Goal: Task Accomplishment & Management: Complete application form

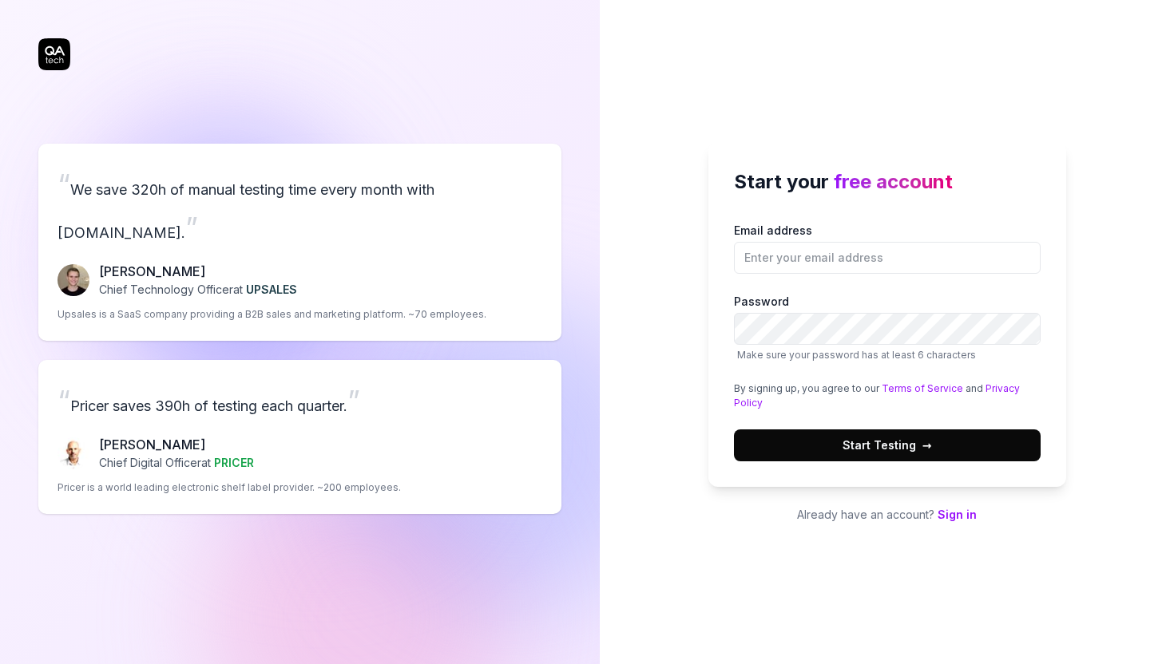
click at [915, 240] on label "Email address" at bounding box center [887, 248] width 307 height 52
click at [915, 242] on input "Email address" at bounding box center [887, 258] width 307 height 32
click at [915, 263] on input "Email address" at bounding box center [887, 258] width 307 height 32
click at [846, 168] on h2 "Start your free account" at bounding box center [887, 182] width 307 height 29
click at [832, 258] on input "Email address" at bounding box center [887, 258] width 307 height 32
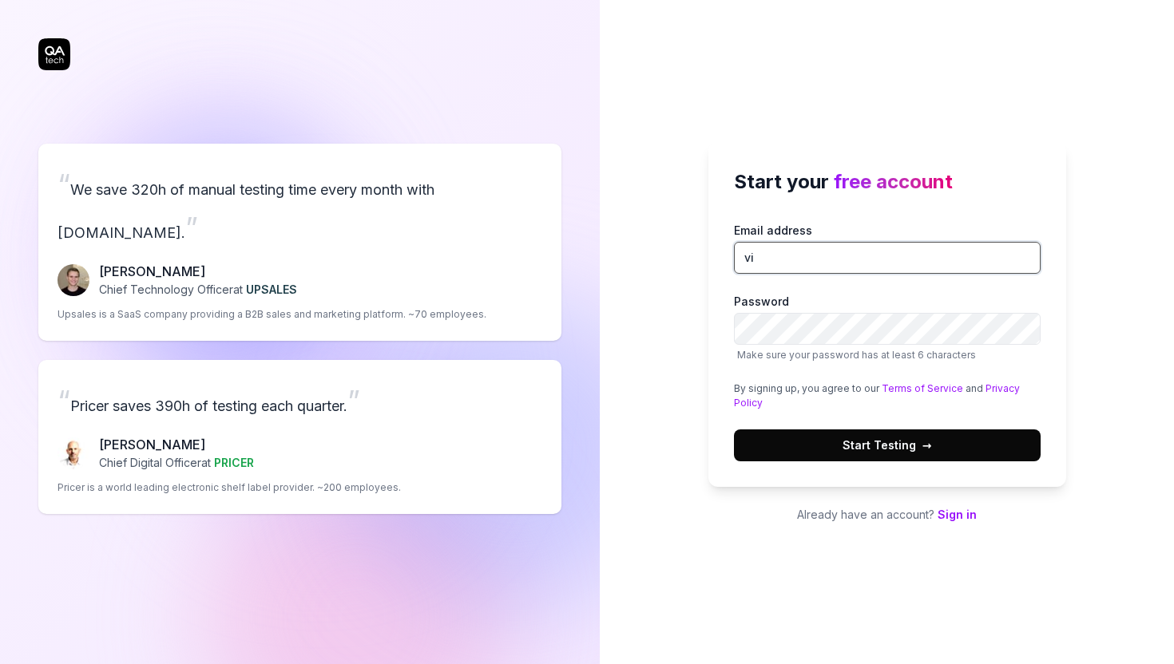
type input "[EMAIL_ADDRESS][DOMAIN_NAME]"
click at [989, 455] on button "Start Testing →" at bounding box center [887, 446] width 307 height 32
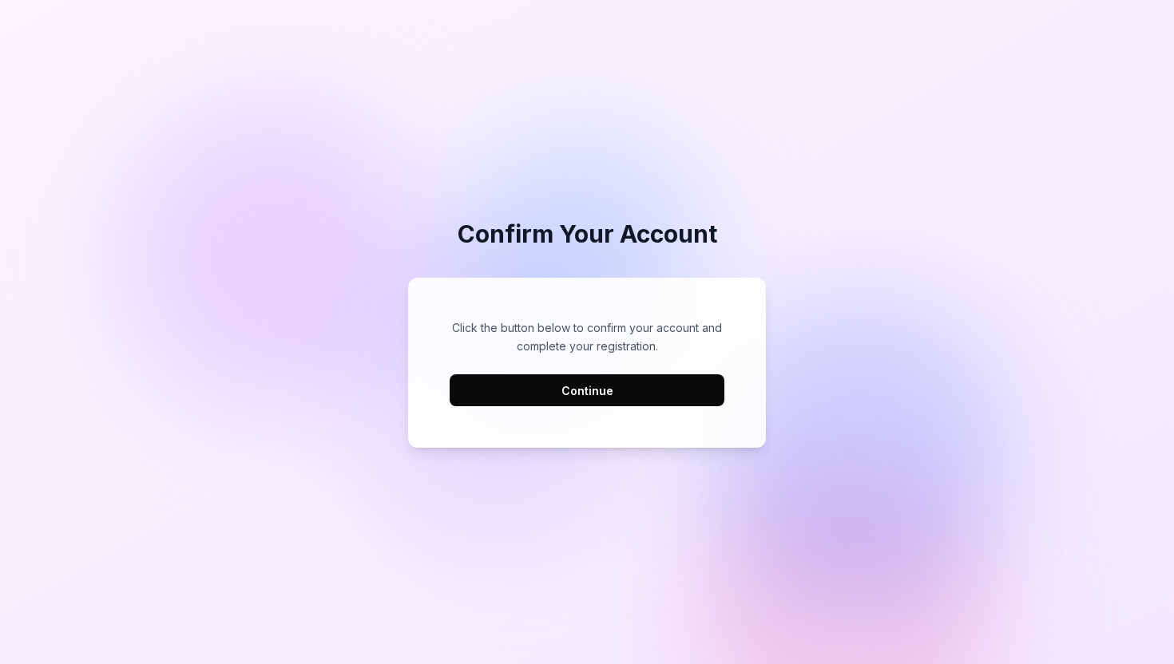
click at [621, 374] on link "Continue" at bounding box center [586, 390] width 275 height 32
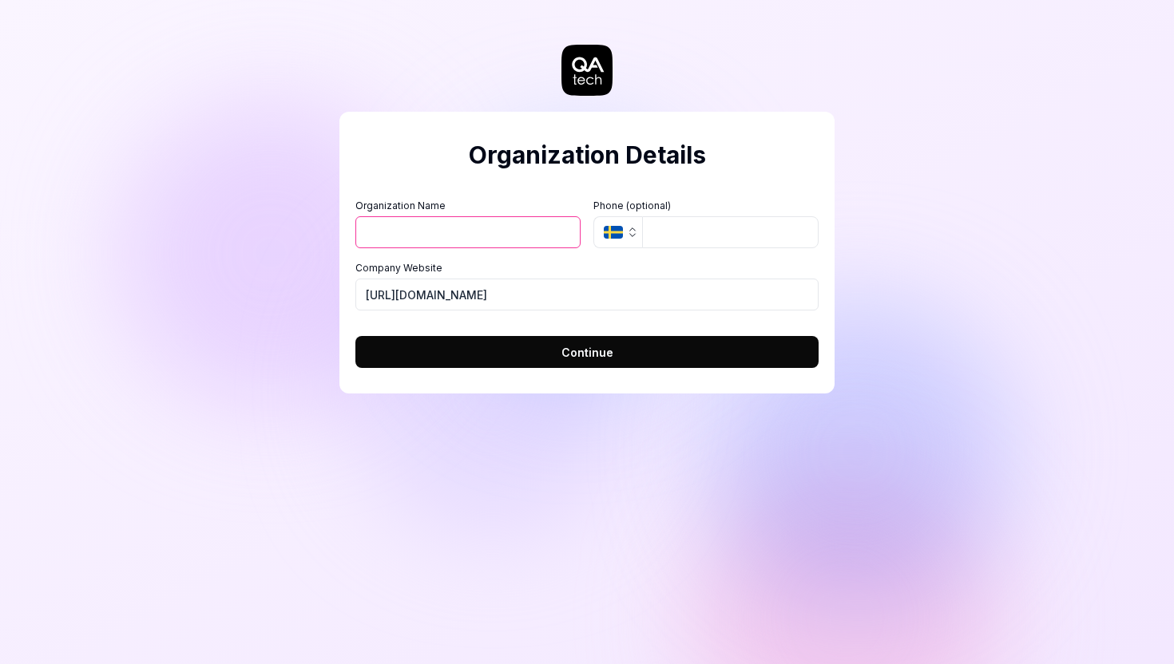
click at [461, 244] on input "Organization Name" at bounding box center [467, 232] width 225 height 32
type input "Raisin"
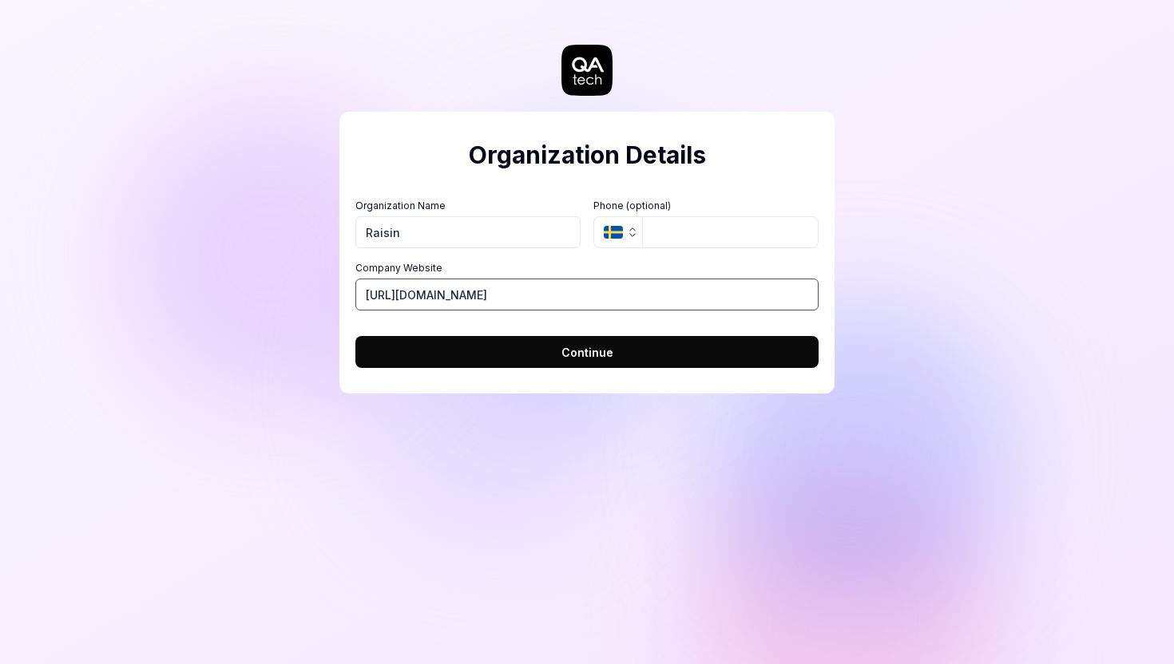
click at [620, 304] on input "[URL][DOMAIN_NAME]" at bounding box center [586, 295] width 463 height 32
click at [728, 224] on input "tel" at bounding box center [730, 232] width 176 height 32
click at [620, 233] on icon "button" at bounding box center [613, 232] width 19 height 13
click at [706, 172] on h2 "Organization Details" at bounding box center [586, 155] width 463 height 36
click at [649, 357] on button "Continue" at bounding box center [586, 352] width 463 height 32
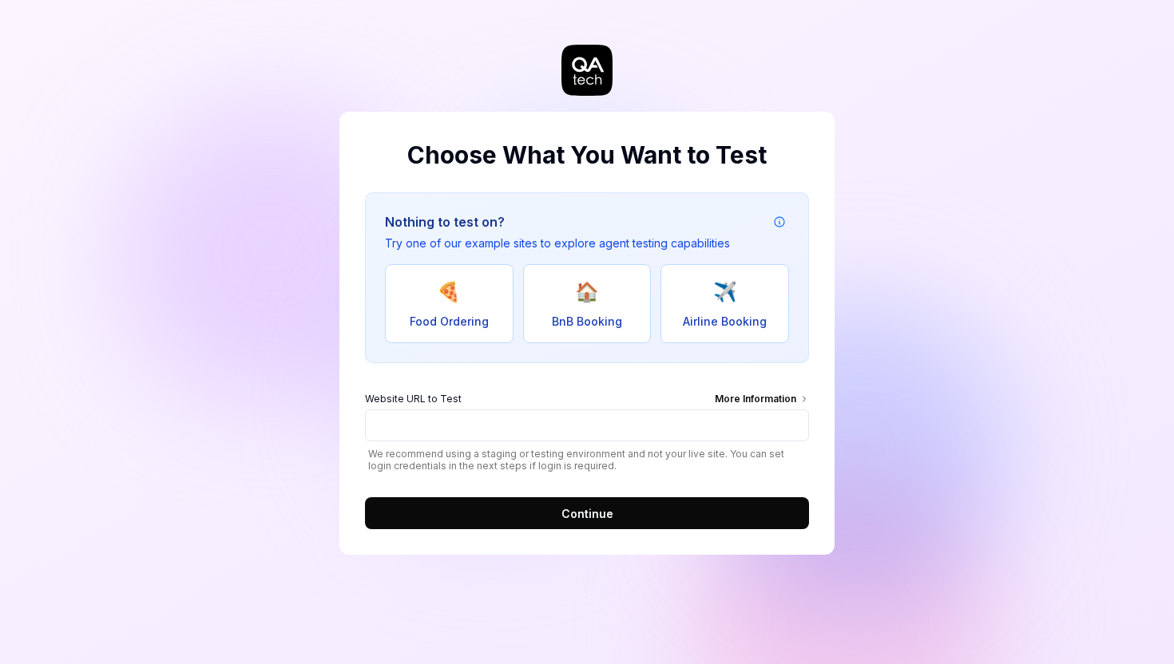
click at [592, 229] on h3 "Nothing to test on?" at bounding box center [557, 221] width 345 height 19
click at [790, 393] on div "More Information" at bounding box center [762, 401] width 94 height 18
click at [790, 410] on input "Website URL to Test More Information" at bounding box center [587, 426] width 444 height 32
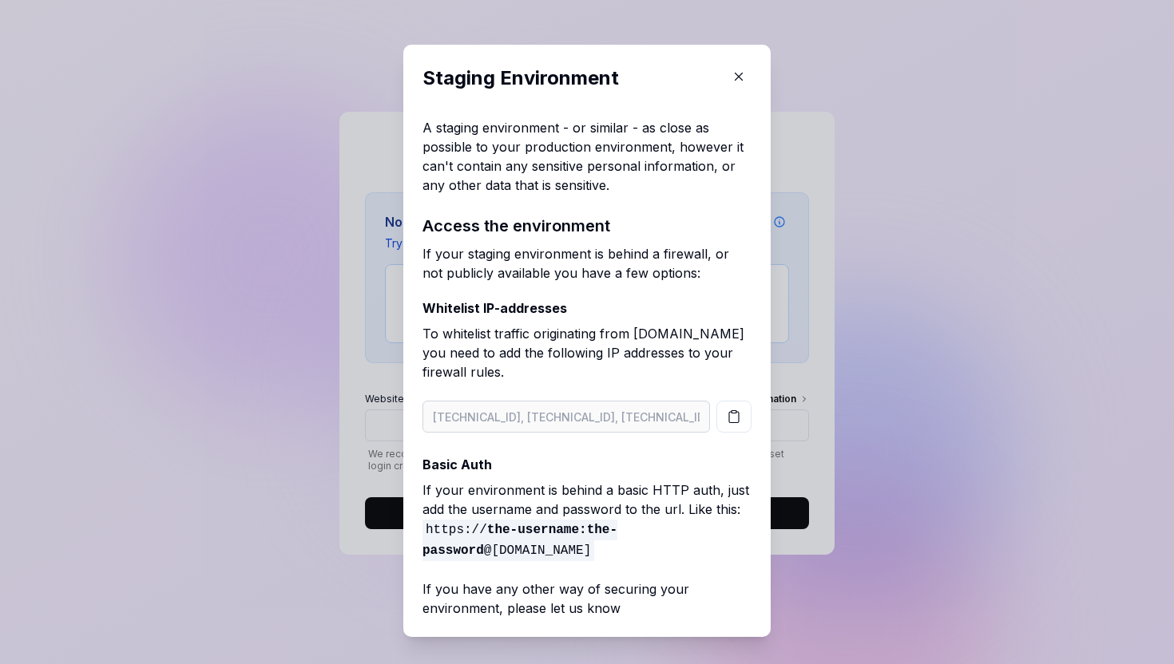
scroll to position [14, 0]
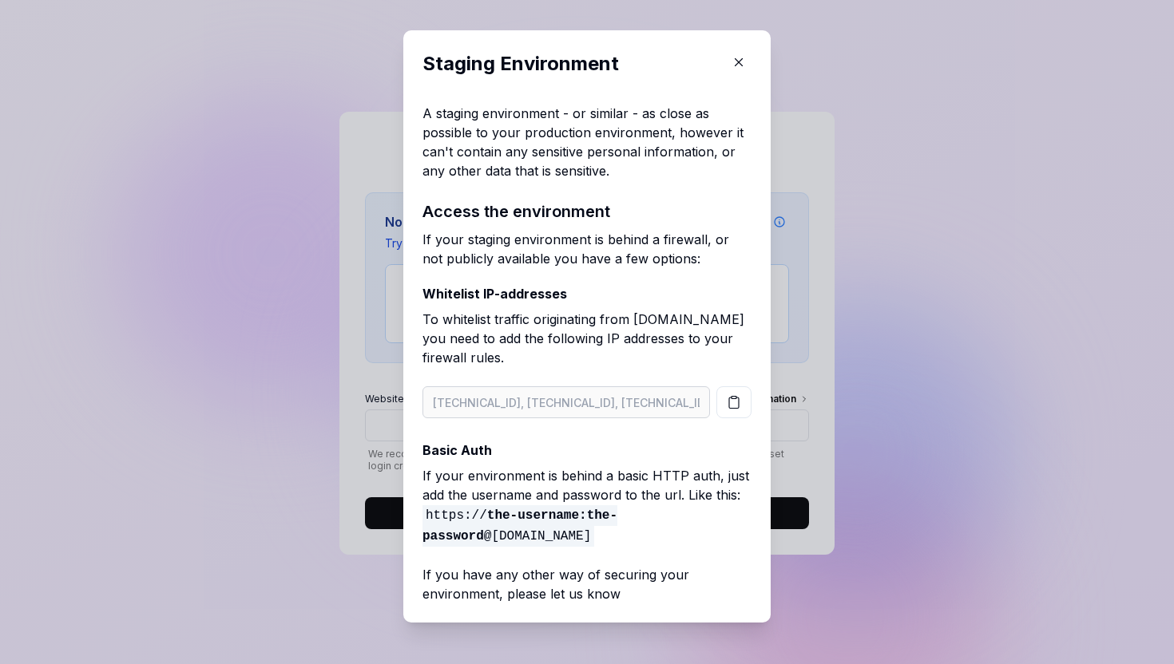
click at [744, 61] on icon "button" at bounding box center [738, 62] width 14 height 14
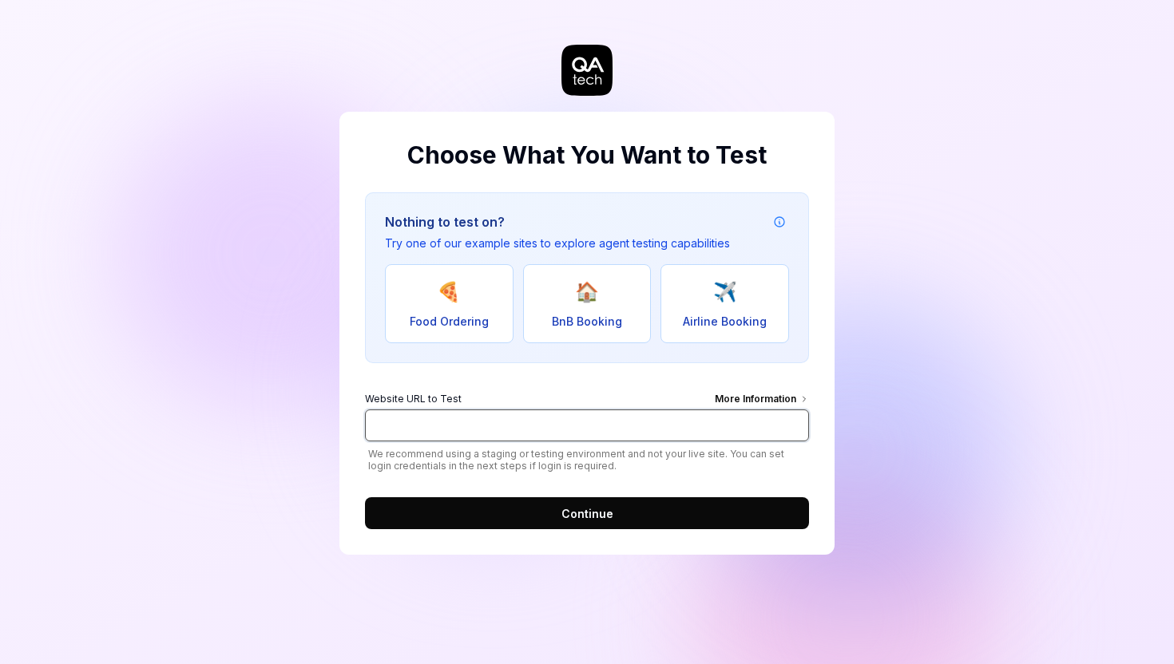
click at [466, 433] on input "Website URL to Test More Information" at bounding box center [587, 426] width 444 height 32
paste input "[URL][DOMAIN_NAME]"
type input "[URL][DOMAIN_NAME]"
click at [565, 493] on form "Website URL to Test More Information [URL][DOMAIN_NAME] We recommend using a st…" at bounding box center [587, 455] width 444 height 147
click at [578, 514] on span "Continue" at bounding box center [587, 513] width 52 height 17
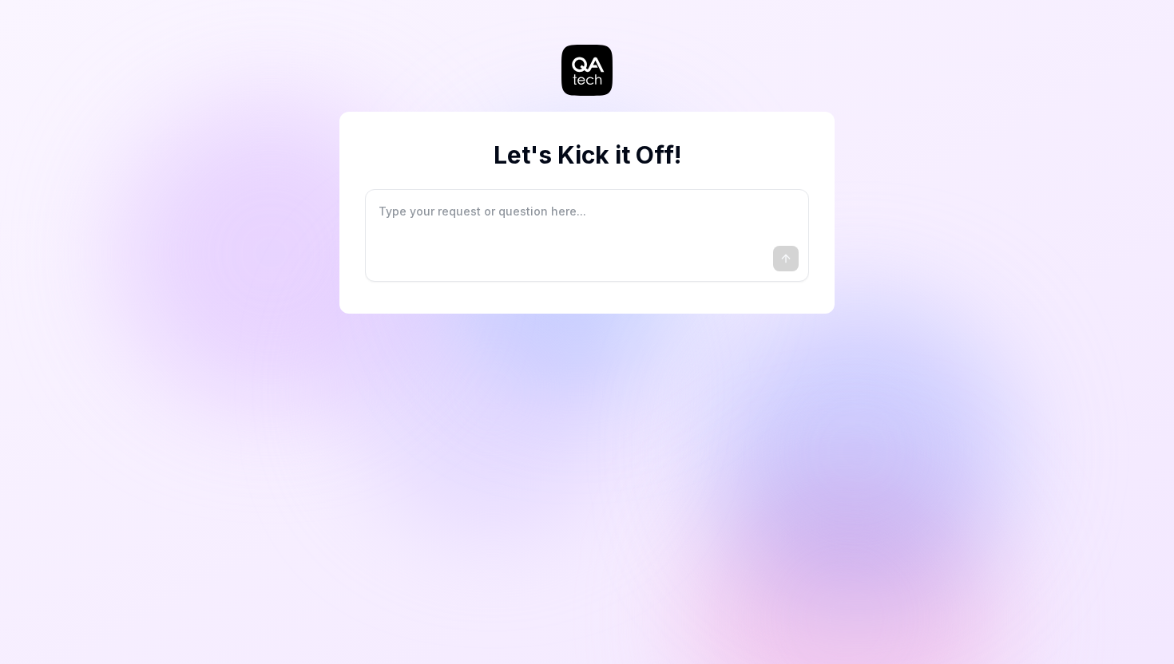
type textarea "*"
type textarea "I"
type textarea "*"
type textarea "I"
type textarea "*"
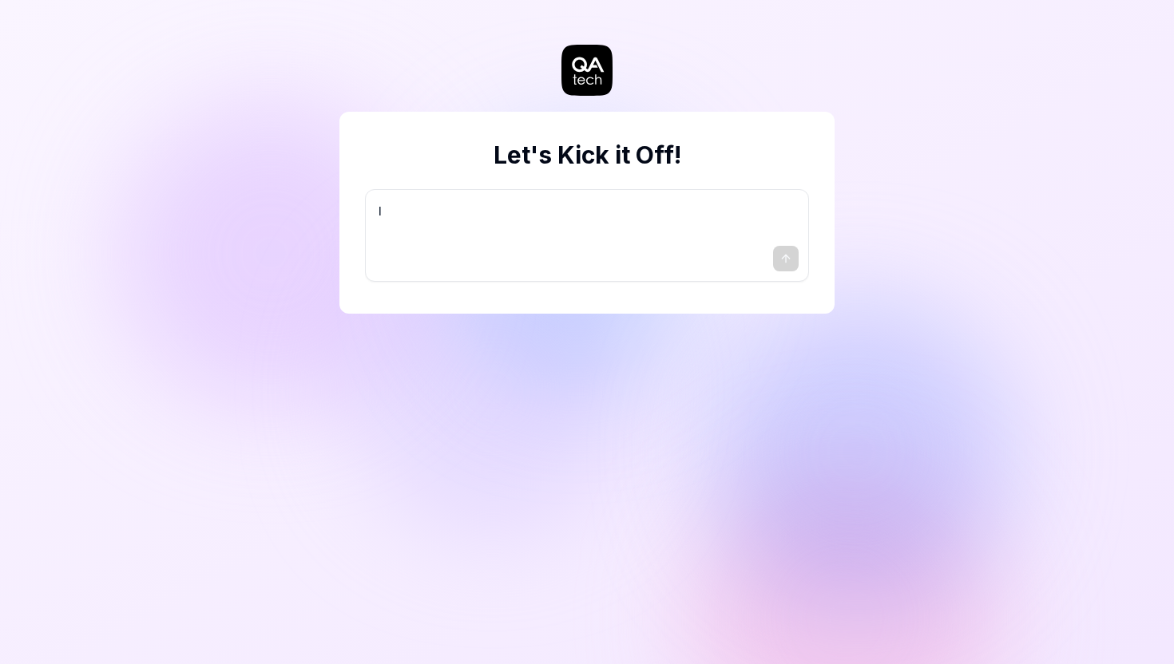
type textarea "I w"
type textarea "*"
type textarea "I wa"
type textarea "*"
type textarea "I wan"
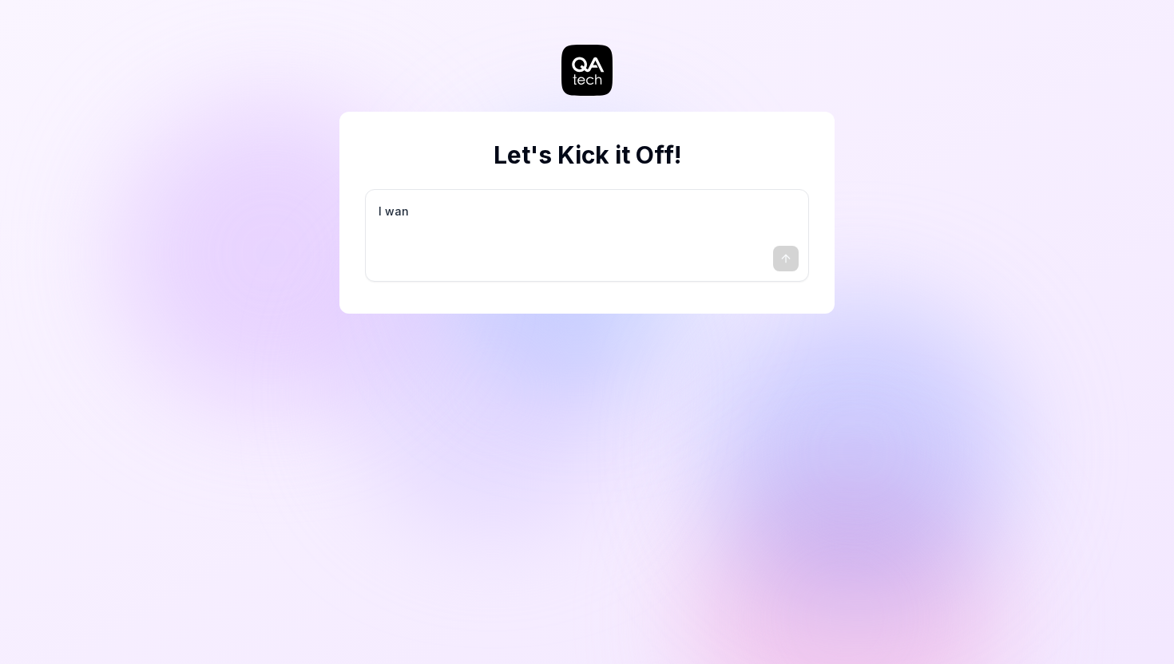
type textarea "*"
type textarea "I want"
type textarea "*"
type textarea "I want"
type textarea "*"
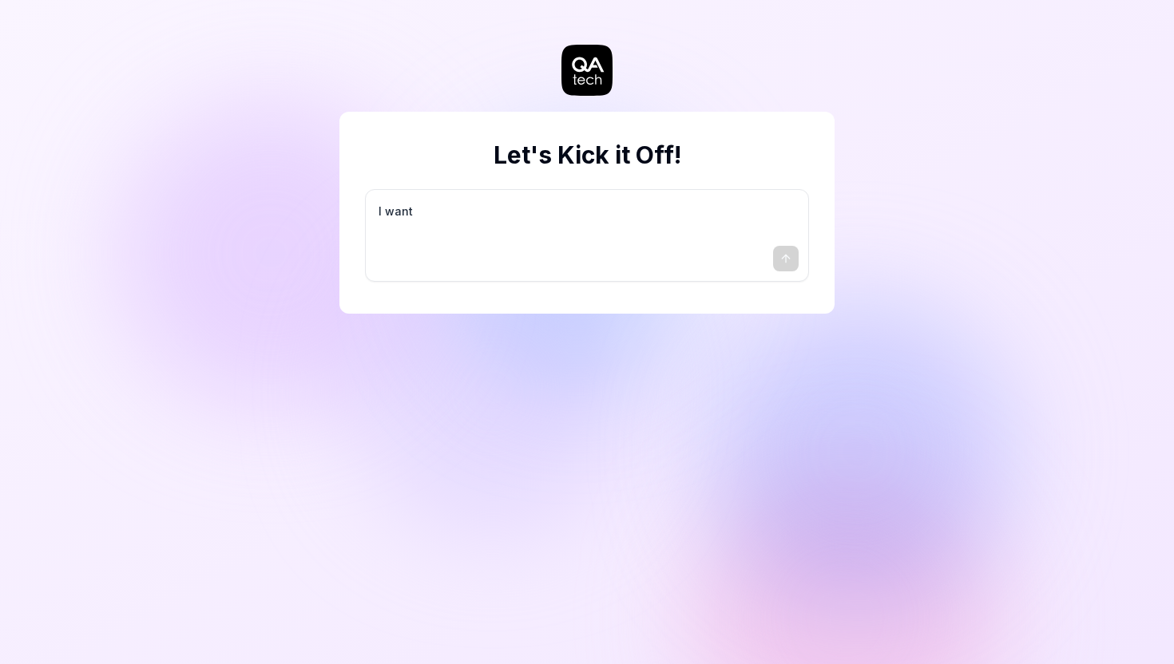
type textarea "I want a"
type textarea "*"
type textarea "I want a"
type textarea "*"
type textarea "I want a g"
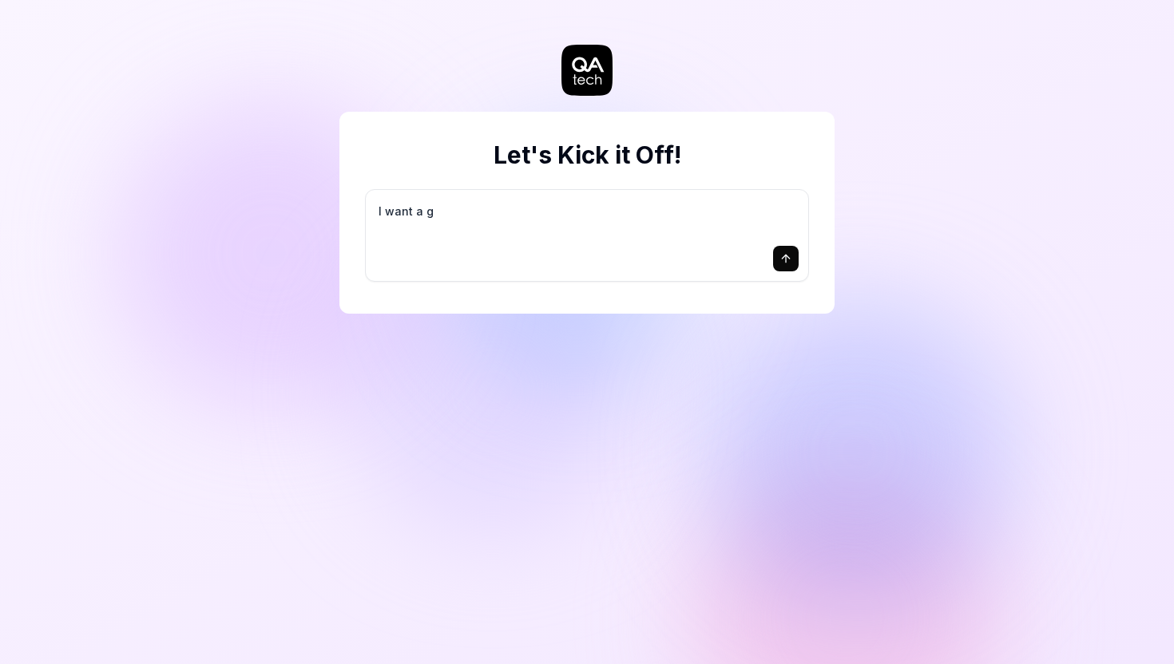
type textarea "*"
type textarea "I want a go"
type textarea "*"
type textarea "I want a goo"
type textarea "*"
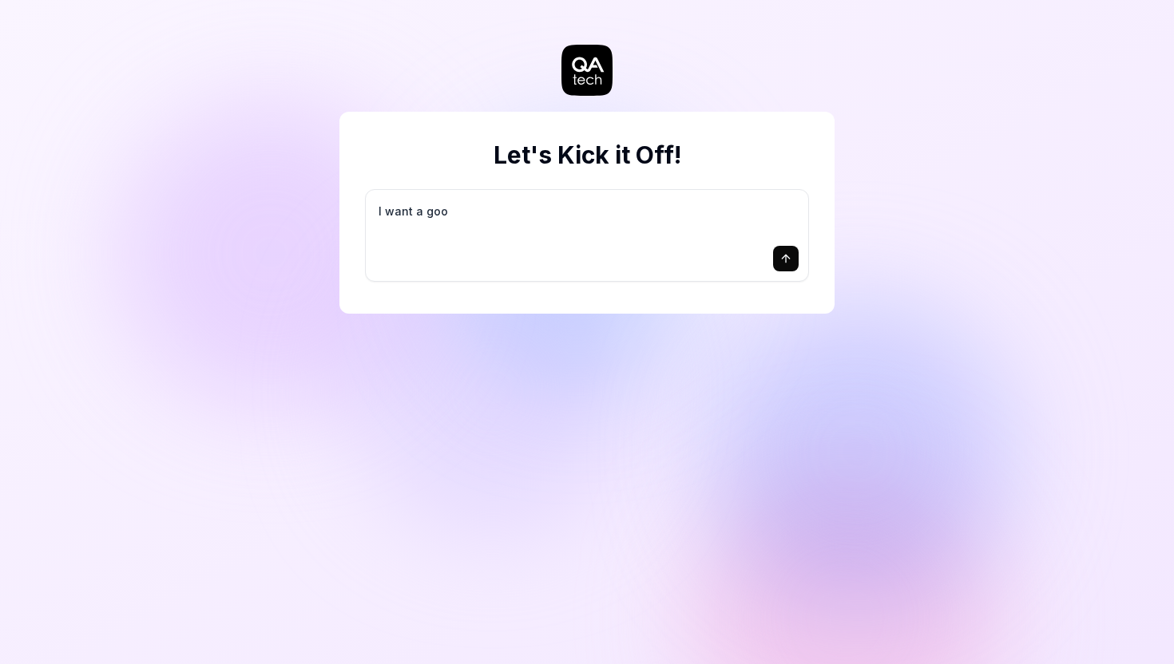
type textarea "I want a good"
type textarea "*"
type textarea "I want a good"
type textarea "*"
type textarea "I want a good t"
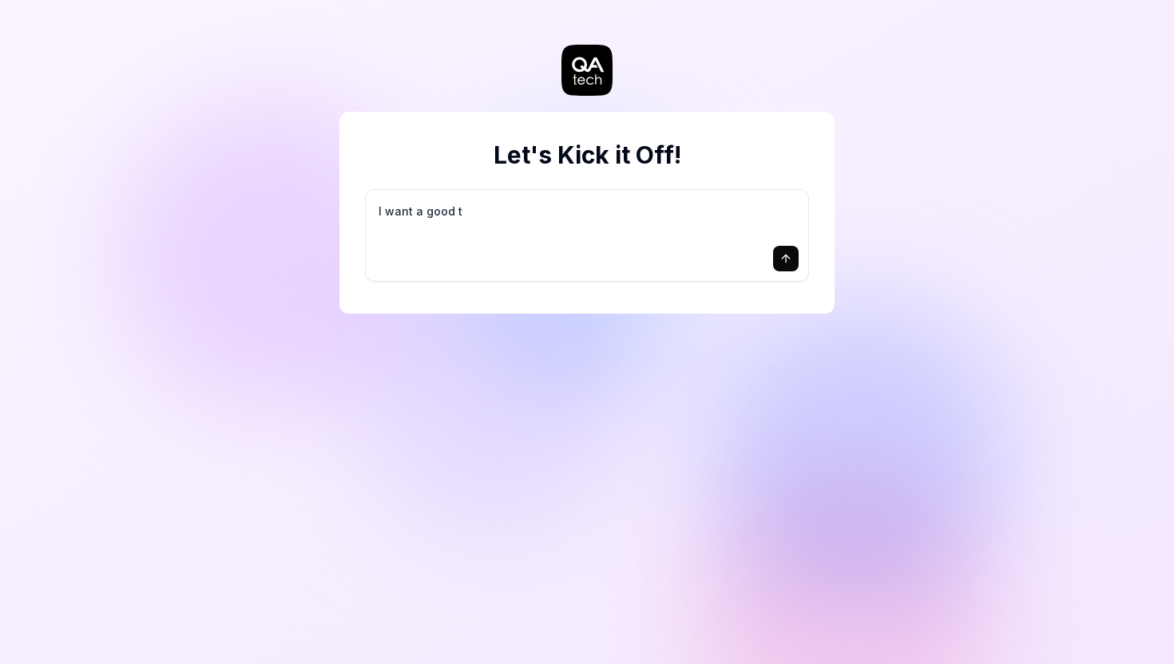
type textarea "*"
type textarea "I want a good te"
type textarea "*"
type textarea "I want a good tes"
type textarea "*"
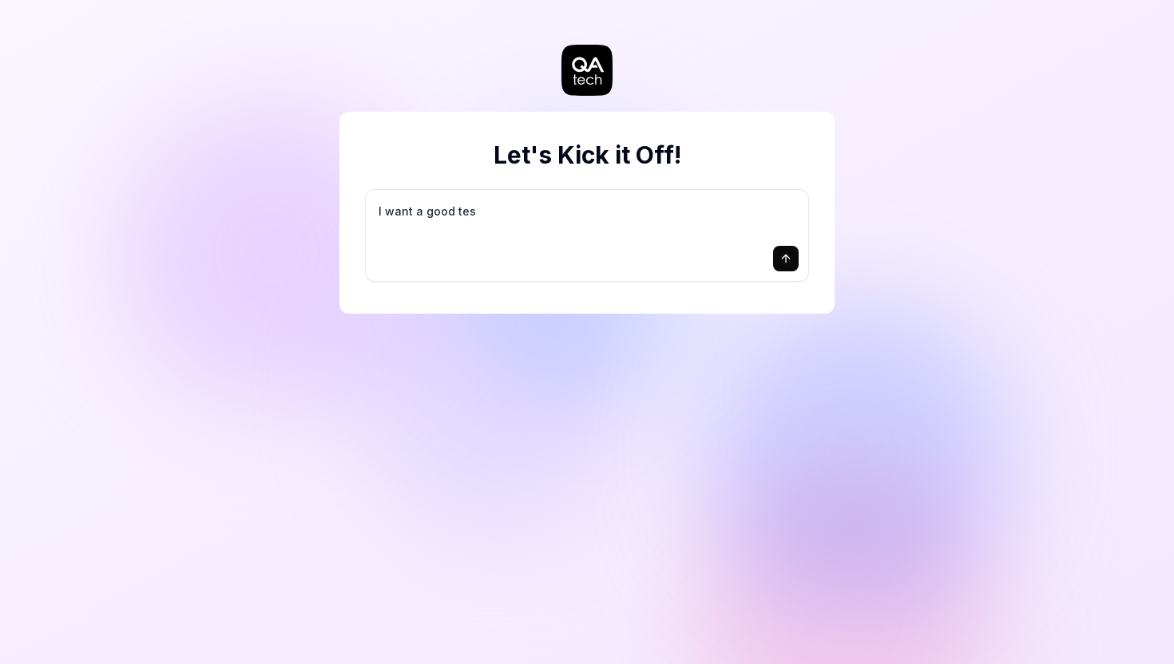
type textarea "I want a good test"
type textarea "*"
type textarea "I want a good test"
type textarea "*"
type textarea "I want a good test s"
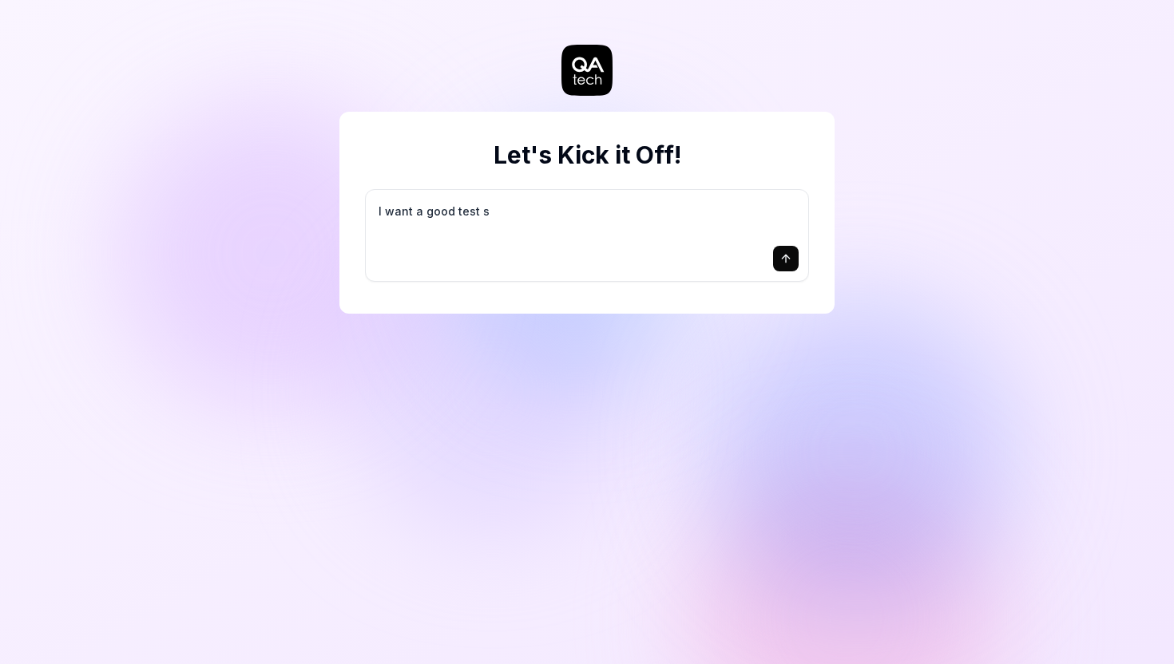
type textarea "*"
type textarea "I want a good test se"
type textarea "*"
type textarea "I want a good test set"
type textarea "*"
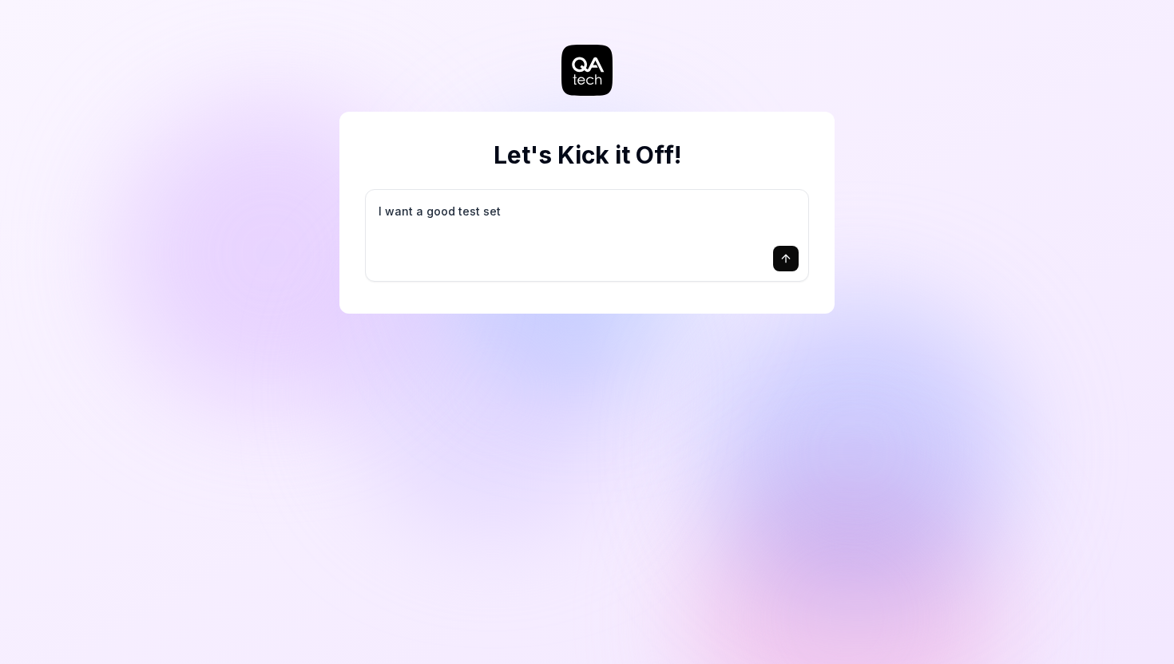
type textarea "I want a good test setu"
type textarea "*"
type textarea "I want a good test setup"
type textarea "*"
type textarea "I want a good test setup"
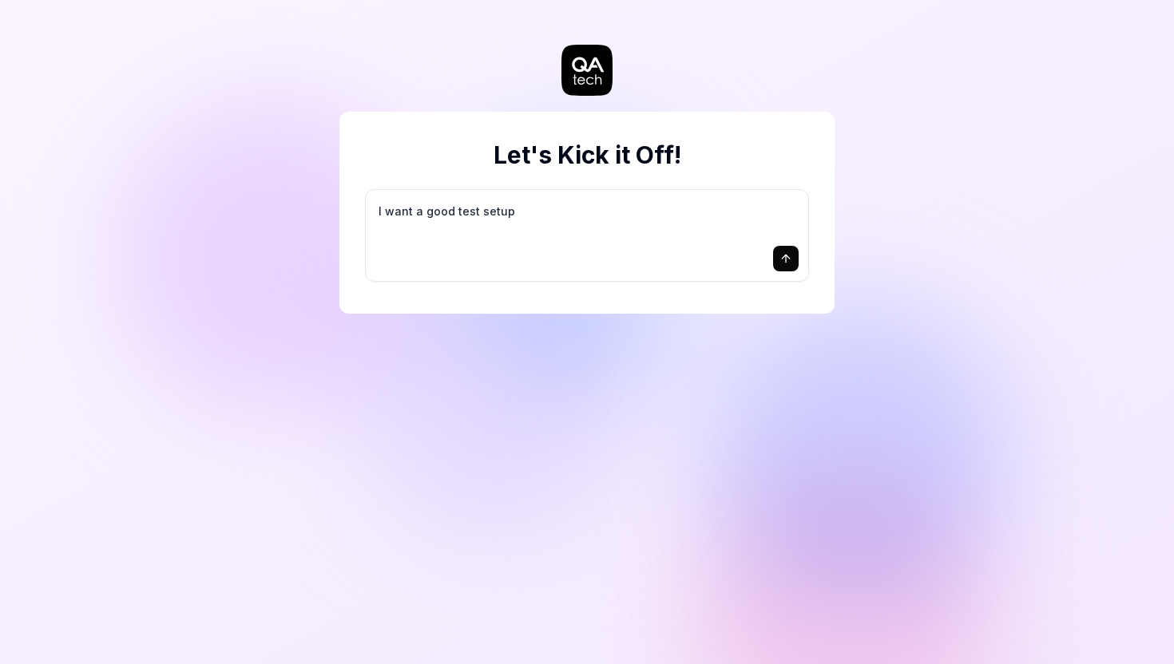
type textarea "*"
type textarea "I want a good test setup f"
type textarea "*"
type textarea "I want a good test setup fo"
type textarea "*"
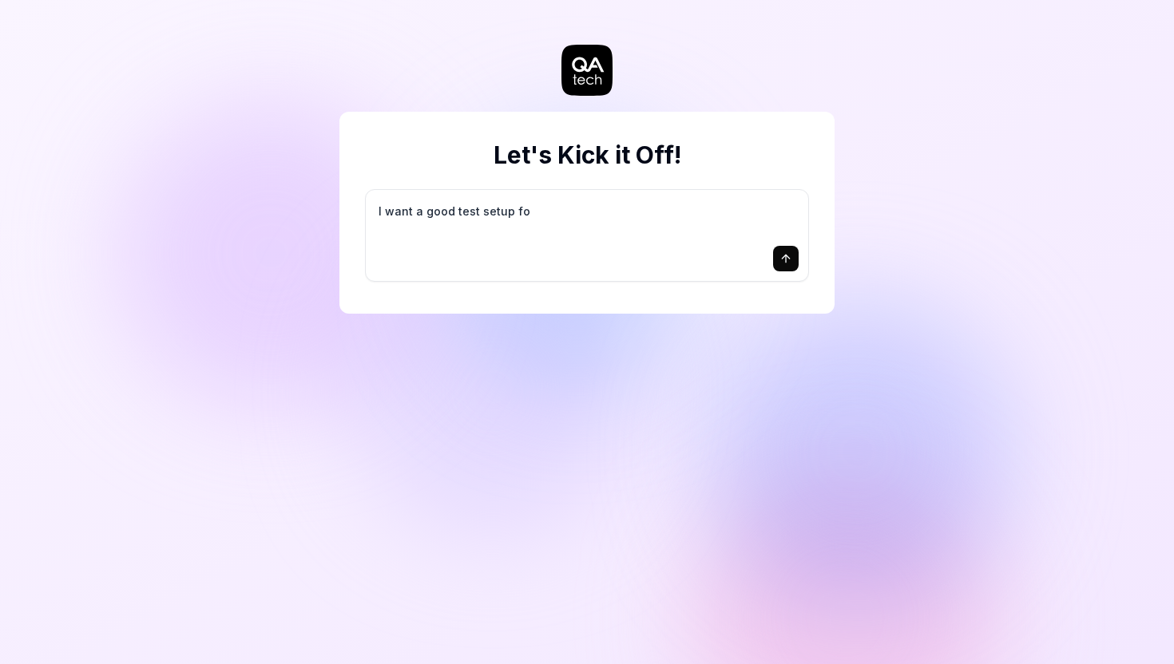
type textarea "I want a good test setup for"
type textarea "*"
type textarea "I want a good test setup for"
type textarea "*"
type textarea "I want a good test setup for m"
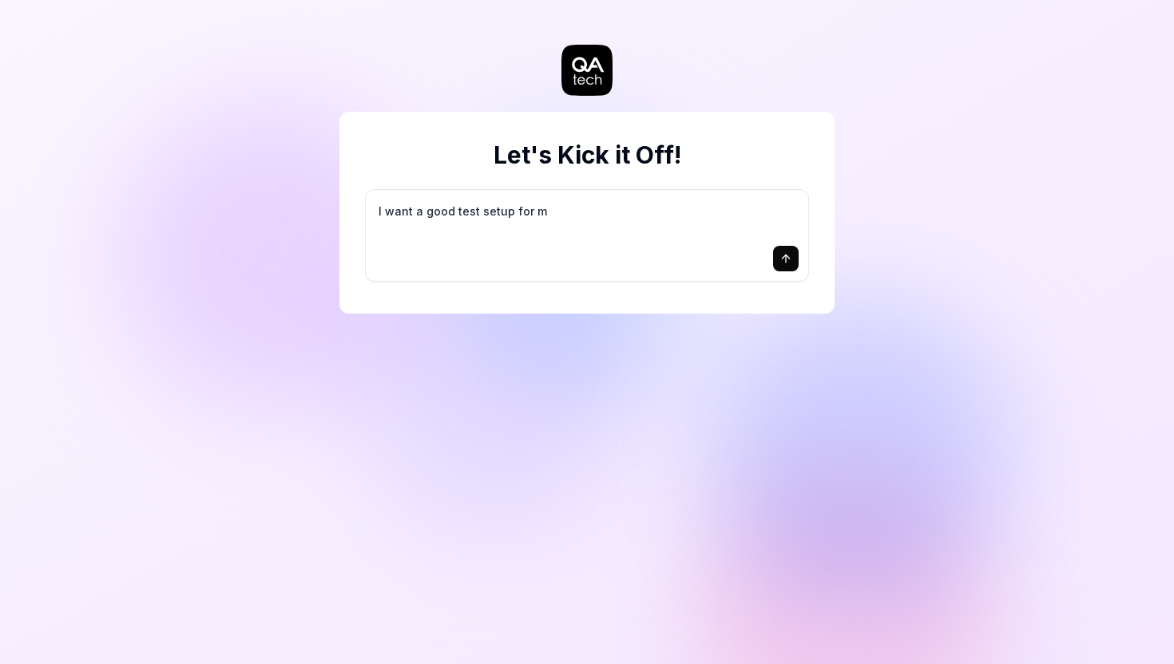
type textarea "*"
type textarea "I want a good test setup for my"
type textarea "*"
type textarea "I want a good test setup for my"
type textarea "*"
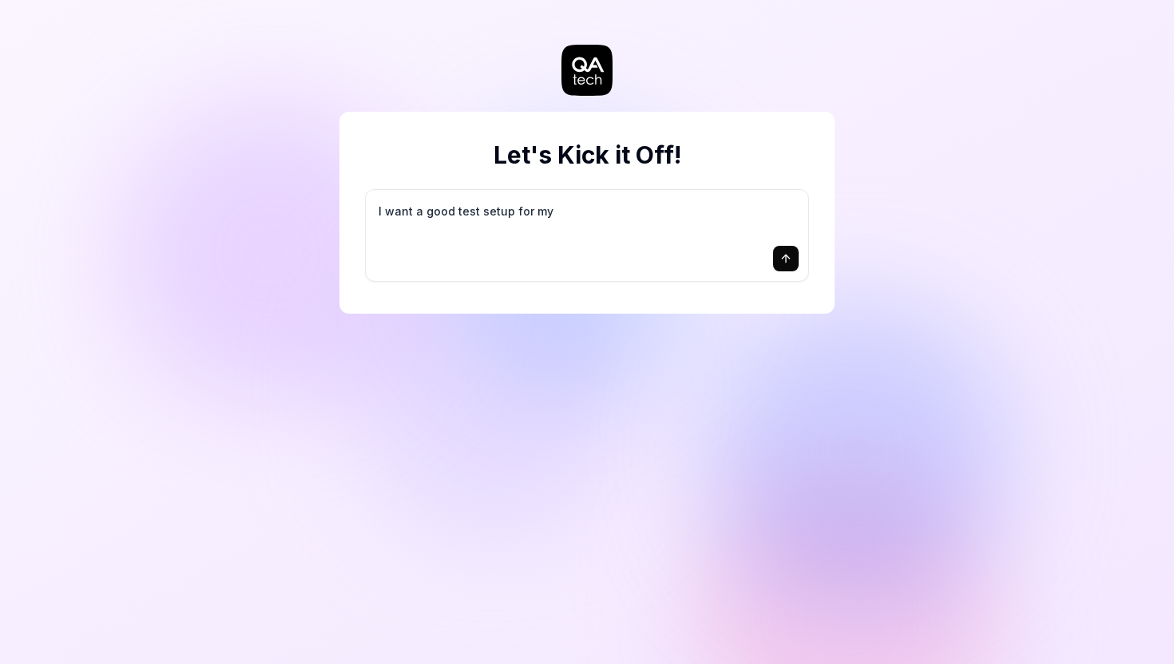
type textarea "I want a good test setup for my s"
type textarea "*"
type textarea "I want a good test setup for my si"
type textarea "*"
type textarea "I want a good test setup for my sit"
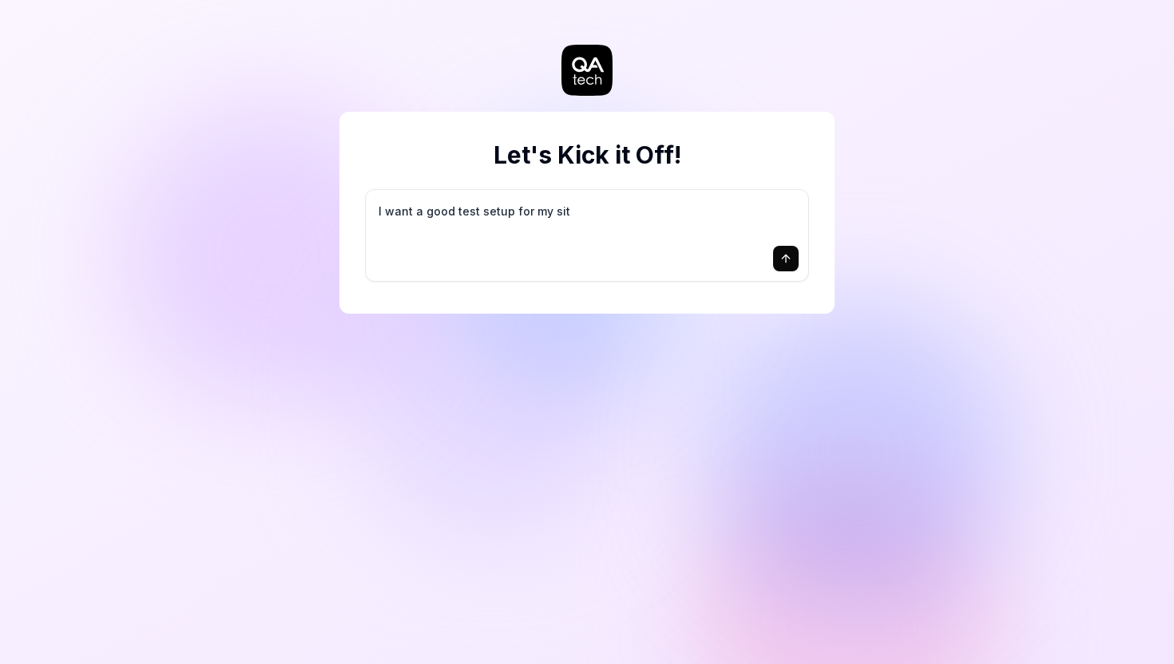
type textarea "*"
type textarea "I want a good test setup for my site"
type textarea "*"
type textarea "I want a good test setup for my site"
type textarea "*"
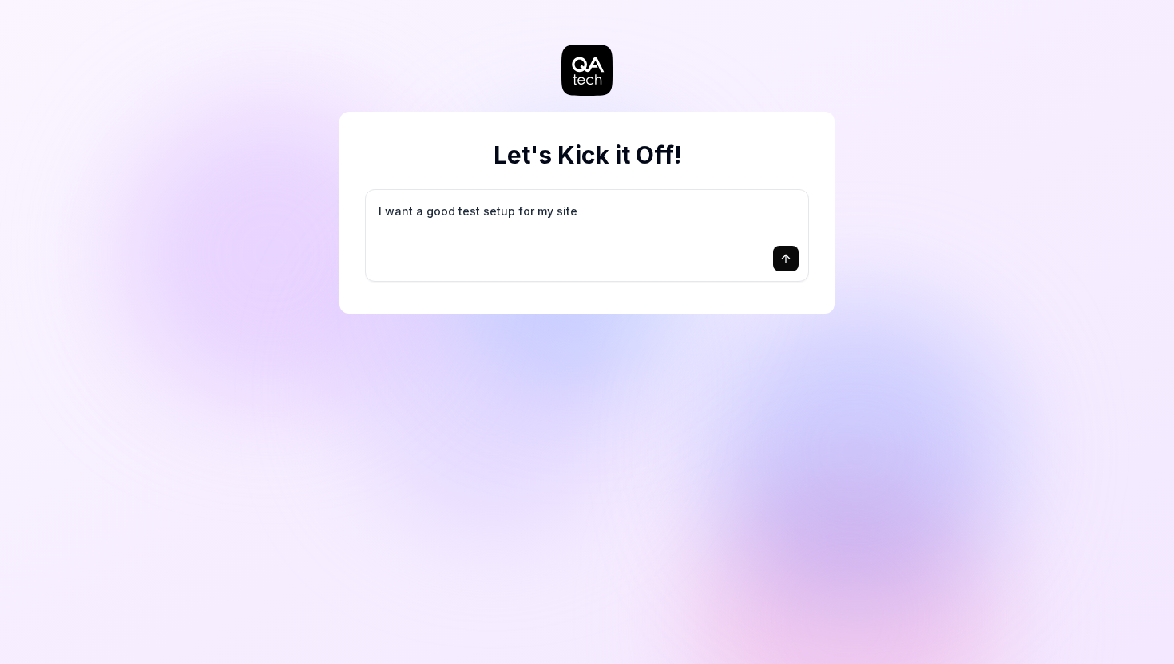
type textarea "I want a good test setup for my site -"
type textarea "*"
type textarea "I want a good test setup for my site -"
type textarea "*"
type textarea "I want a good test setup for my site - h"
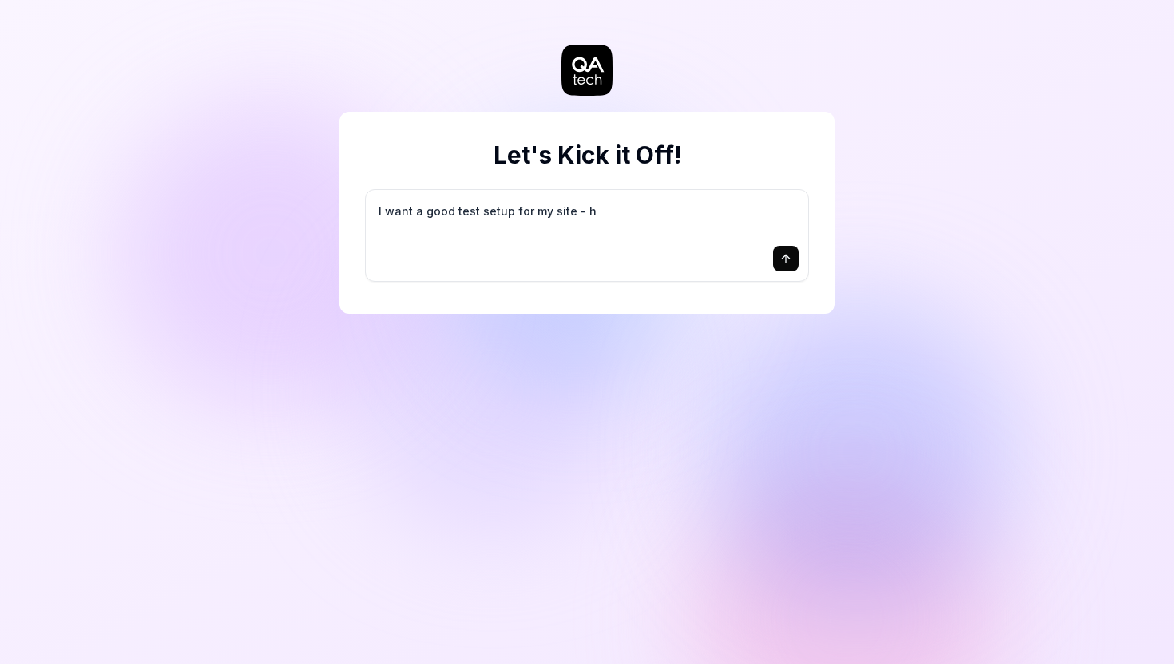
type textarea "*"
type textarea "I want a good test setup for my site - he"
type textarea "*"
type textarea "I want a good test setup for my site - hel"
type textarea "*"
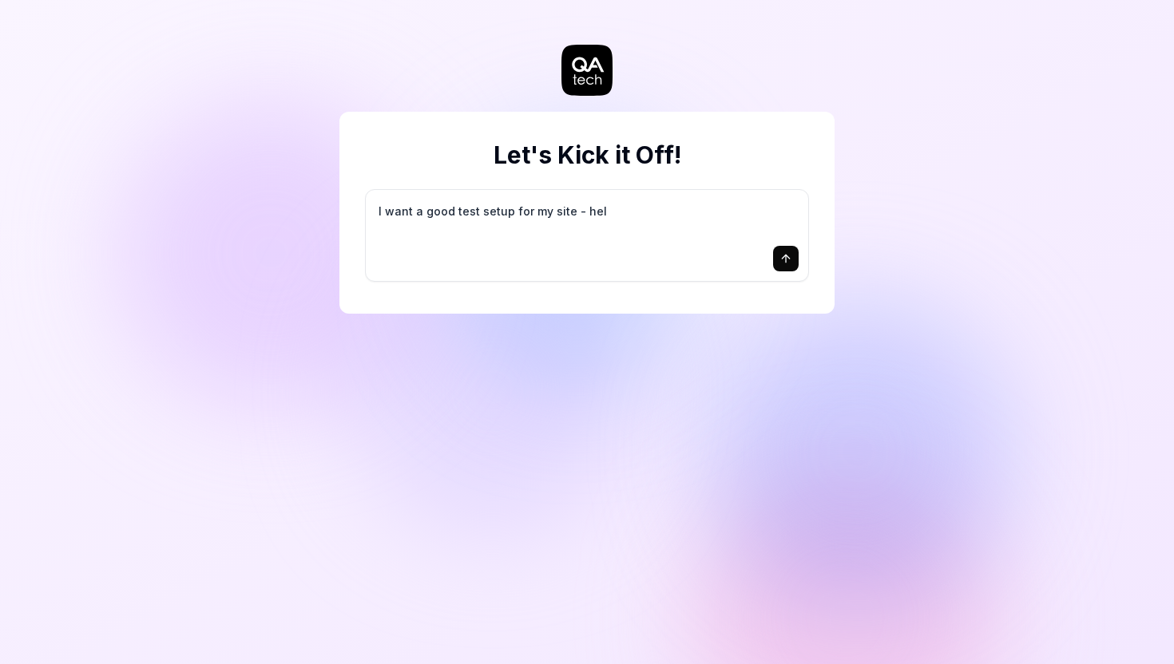
type textarea "I want a good test setup for my site - help"
type textarea "*"
type textarea "I want a good test setup for my site - help"
type textarea "*"
type textarea "I want a good test setup for my site - help m"
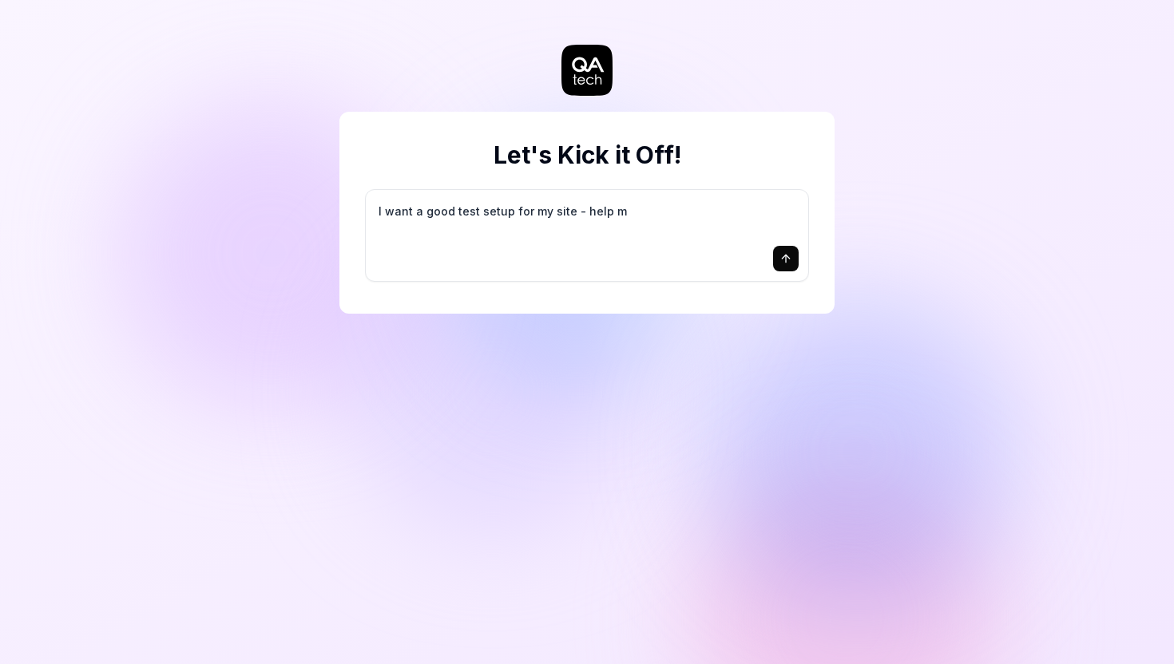
type textarea "*"
type textarea "I want a good test setup for my site - help me"
type textarea "*"
type textarea "I want a good test setup for my site - help me"
type textarea "*"
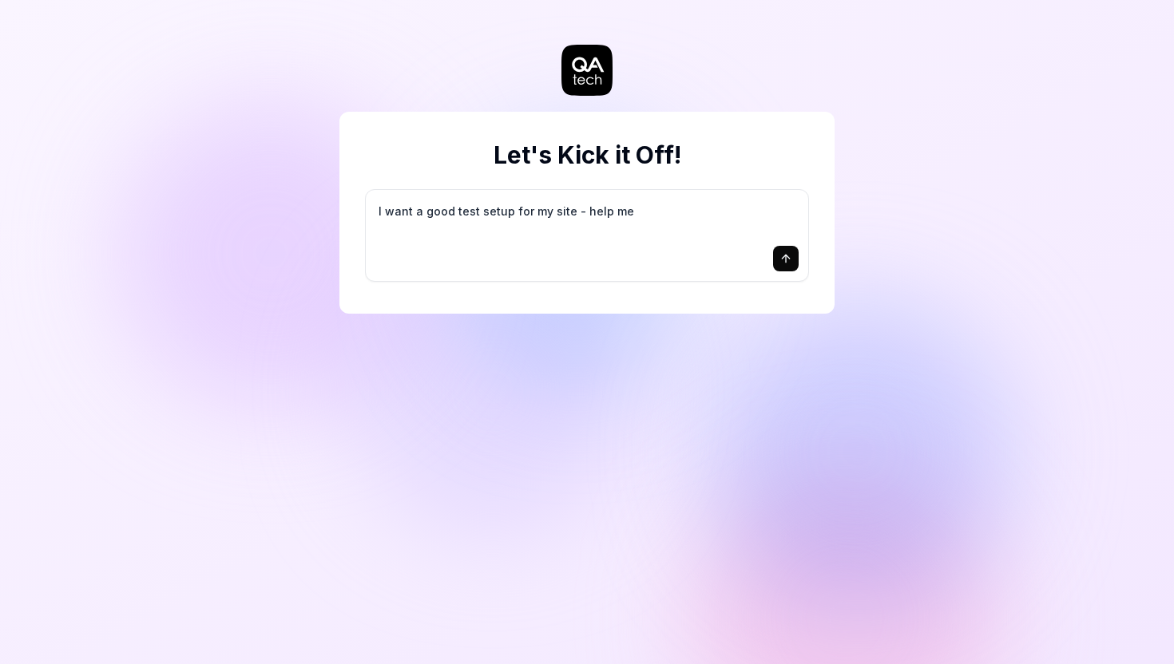
type textarea "I want a good test setup for my site - help me c"
type textarea "*"
type textarea "I want a good test setup for my site - help me cr"
type textarea "*"
type textarea "I want a good test setup for my site - help me cre"
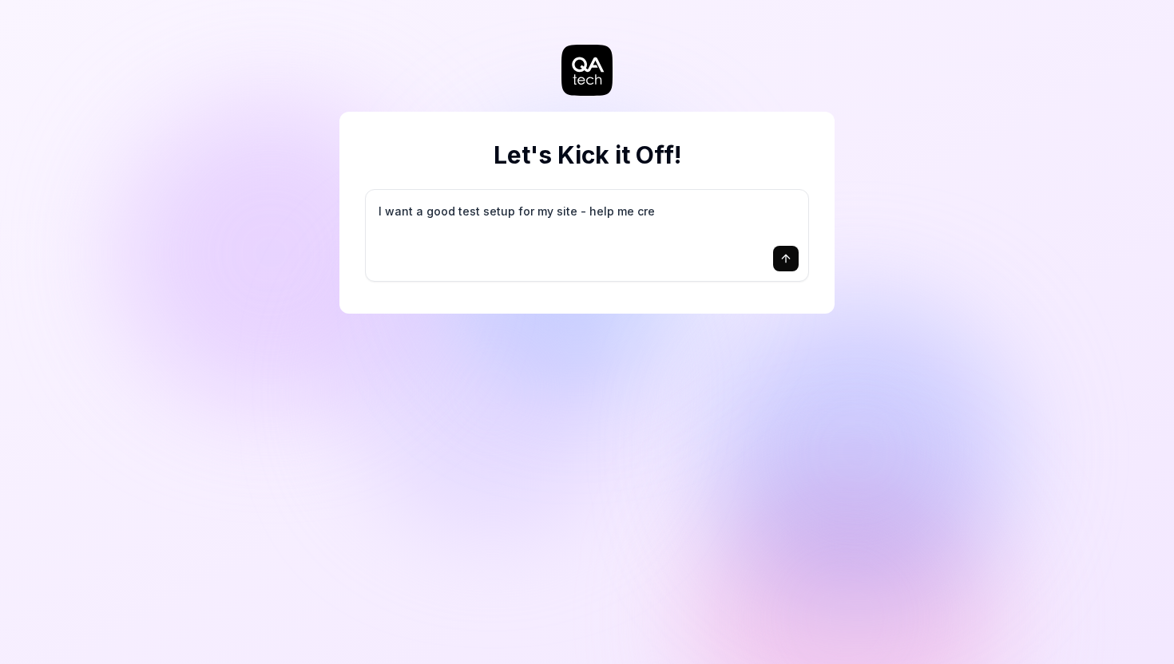
type textarea "*"
type textarea "I want a good test setup for my site - help me crea"
type textarea "*"
type textarea "I want a good test setup for my site - help me creat"
type textarea "*"
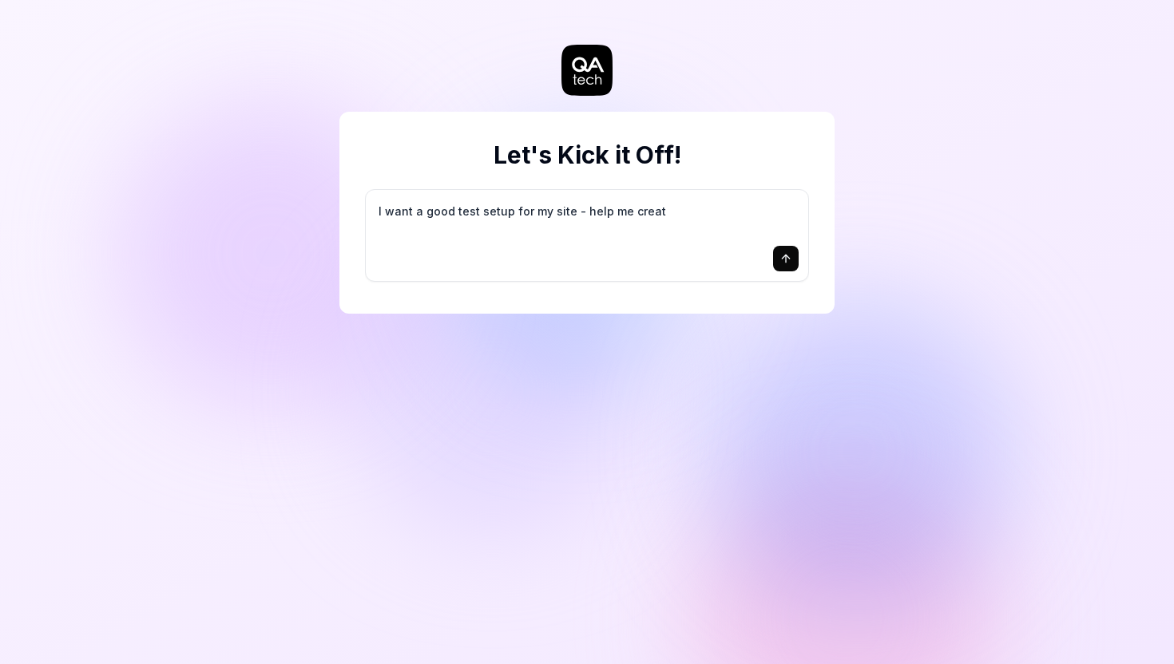
type textarea "I want a good test setup for my site - help me create"
type textarea "*"
type textarea "I want a good test setup for my site - help me create"
type textarea "*"
type textarea "I want a good test setup for my site - help me create t"
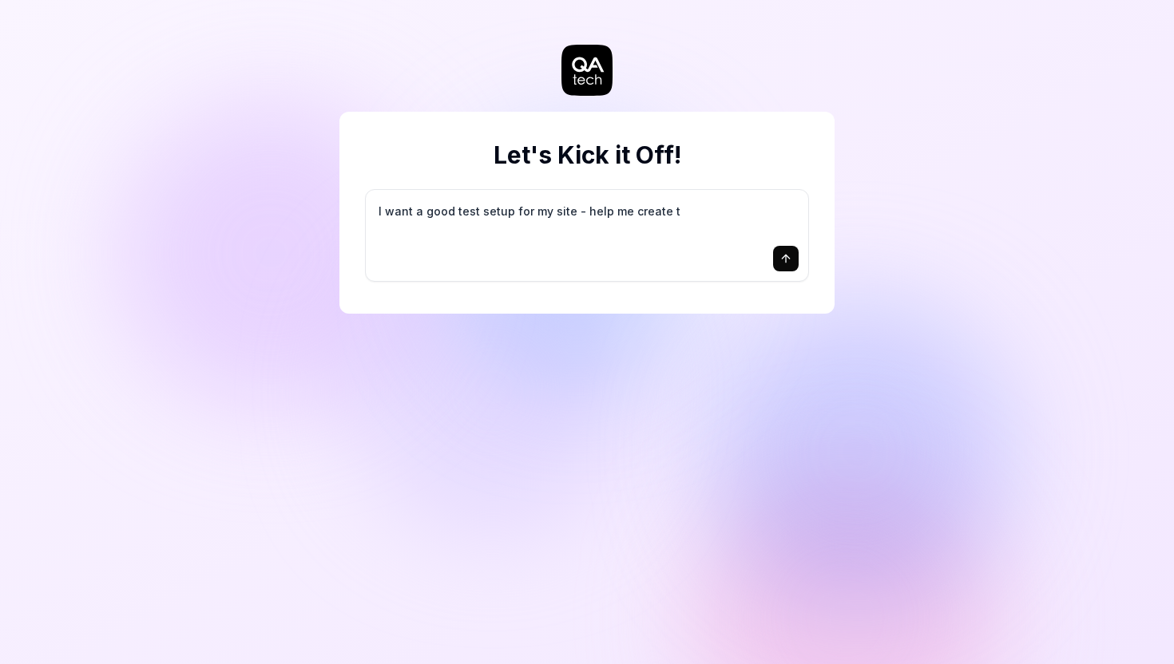
type textarea "*"
type textarea "I want a good test setup for my site - help me create th"
type textarea "*"
type textarea "I want a good test setup for my site - help me create the"
type textarea "*"
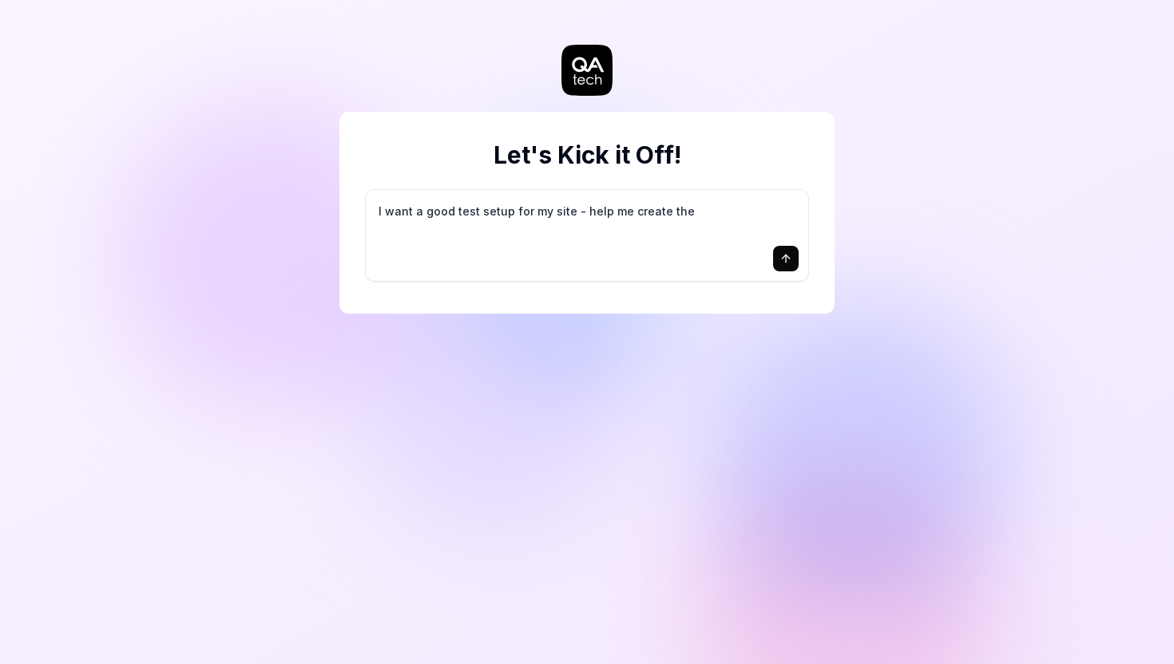
type textarea "I want a good test setup for my site - help me create the"
type textarea "*"
type textarea "I want a good test setup for my site - help me create the f"
type textarea "*"
type textarea "I want a good test setup for my site - help me create the fi"
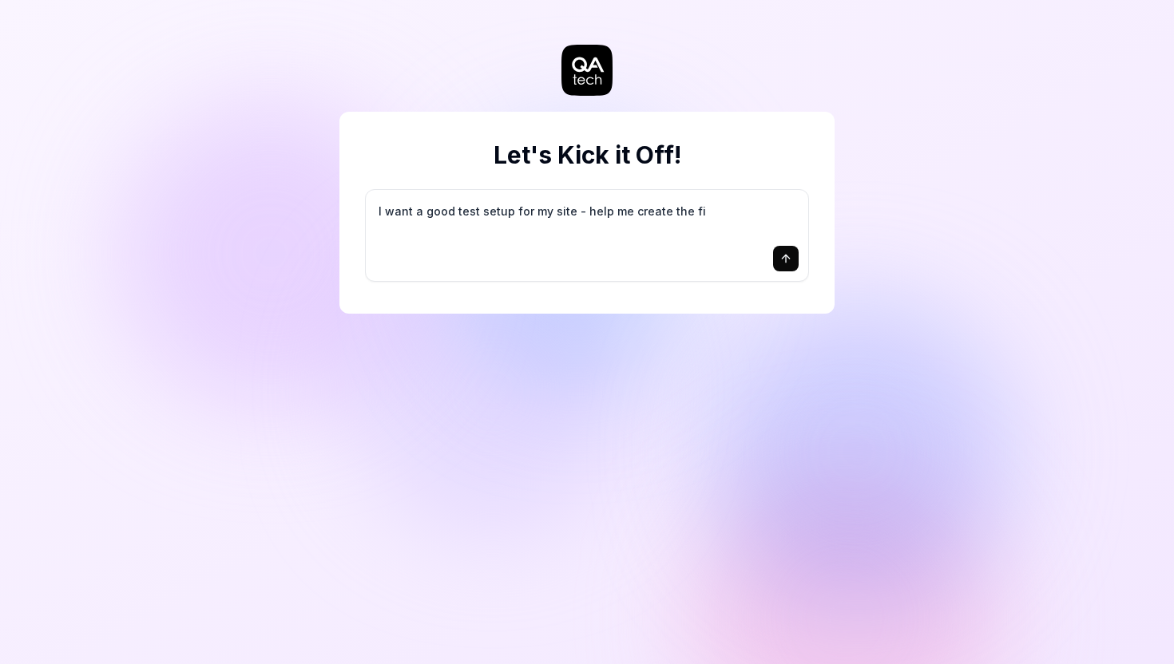
type textarea "*"
type textarea "I want a good test setup for my site - help me create the fir"
type textarea "*"
type textarea "I want a good test setup for my site - help me create the firs"
type textarea "*"
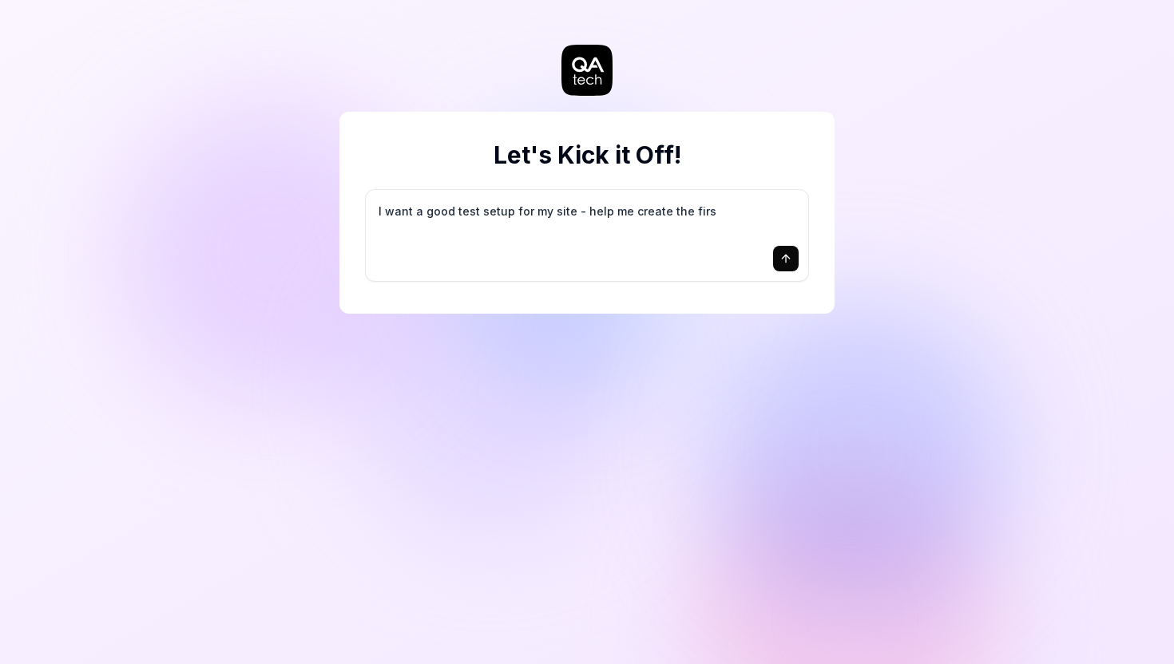
type textarea "I want a good test setup for my site - help me create the first"
type textarea "*"
type textarea "I want a good test setup for my site - help me create the first"
type textarea "*"
type textarea "I want a good test setup for my site - help me create the first 3"
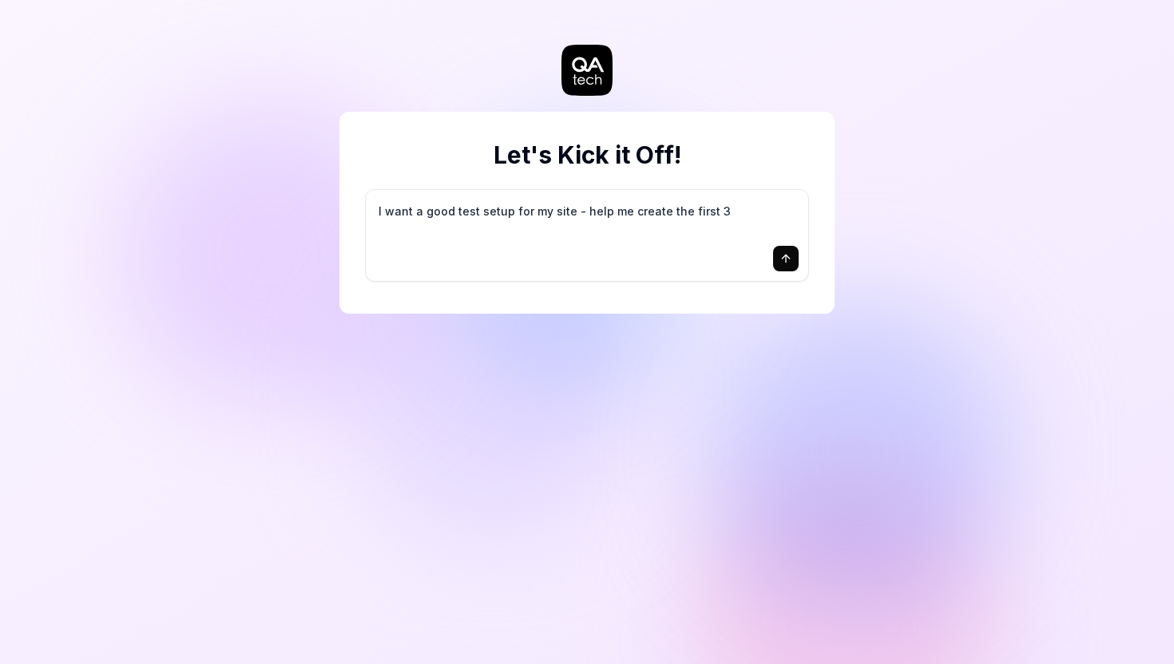
type textarea "*"
type textarea "I want a good test setup for my site - help me create the first 3-"
type textarea "*"
type textarea "I want a good test setup for my site - help me create the first 3-5"
type textarea "*"
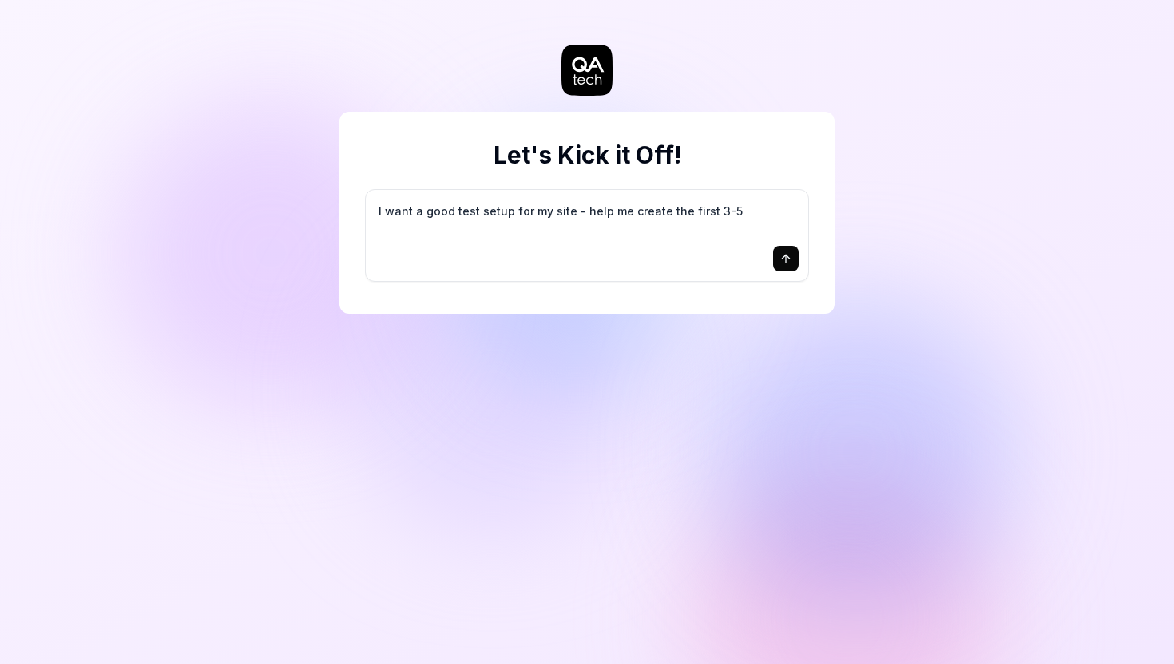
type textarea "I want a good test setup for my site - help me create the first 3-5"
type textarea "*"
type textarea "I want a good test setup for my site - help me create the first 3-5 t"
type textarea "*"
type textarea "I want a good test setup for my site - help me create the first 3-5 te"
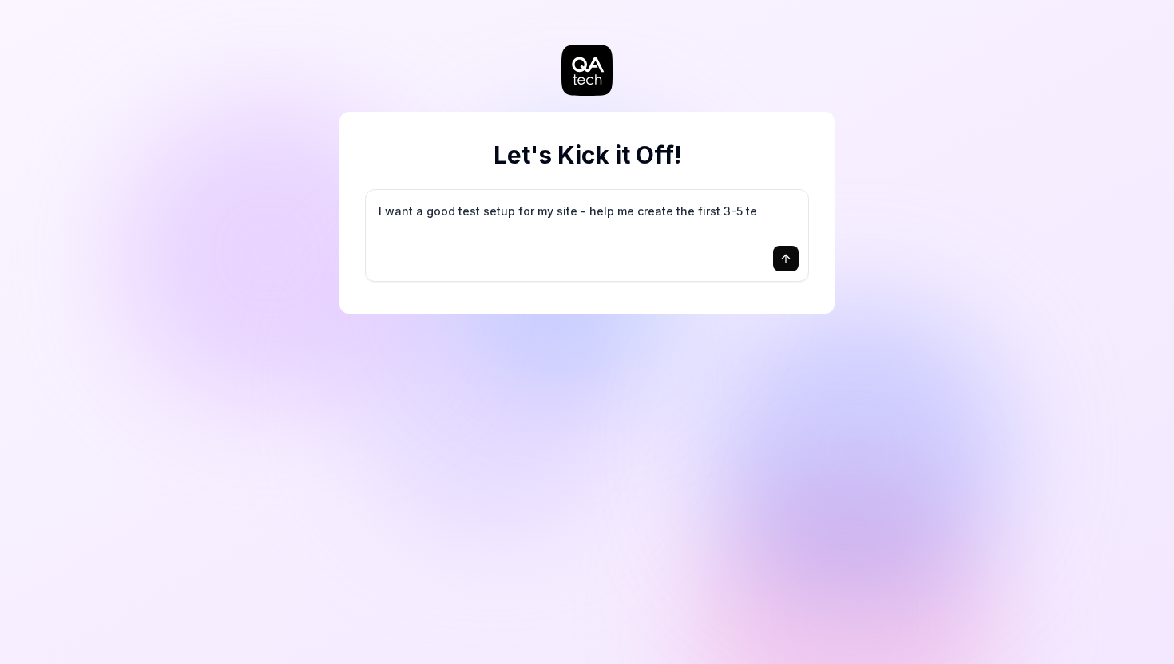
type textarea "*"
type textarea "I want a good test setup for my site - help me create the first 3-5 tes"
type textarea "*"
type textarea "I want a good test setup for my site - help me create the first 3-5 test"
type textarea "*"
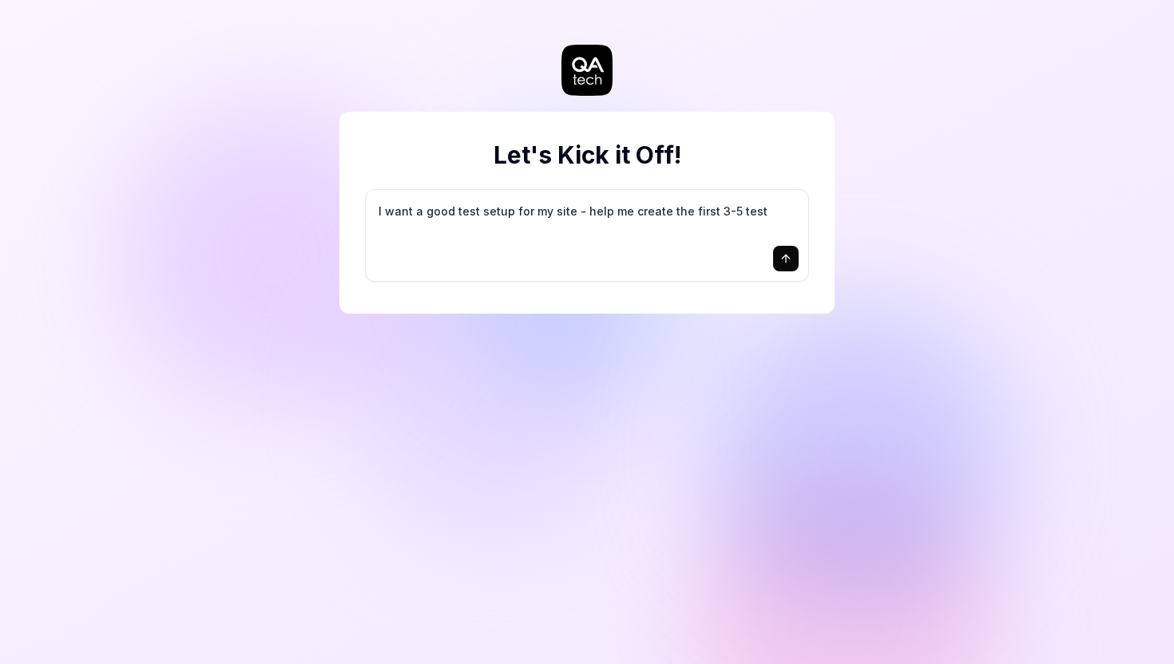
type textarea "I want a good test setup for my site - help me create the first 3-5 test"
type textarea "*"
type textarea "I want a good test setup for my site - help me create the first 3-5 test c"
type textarea "*"
type textarea "I want a good test setup for my site - help me create the first 3-5 test ca"
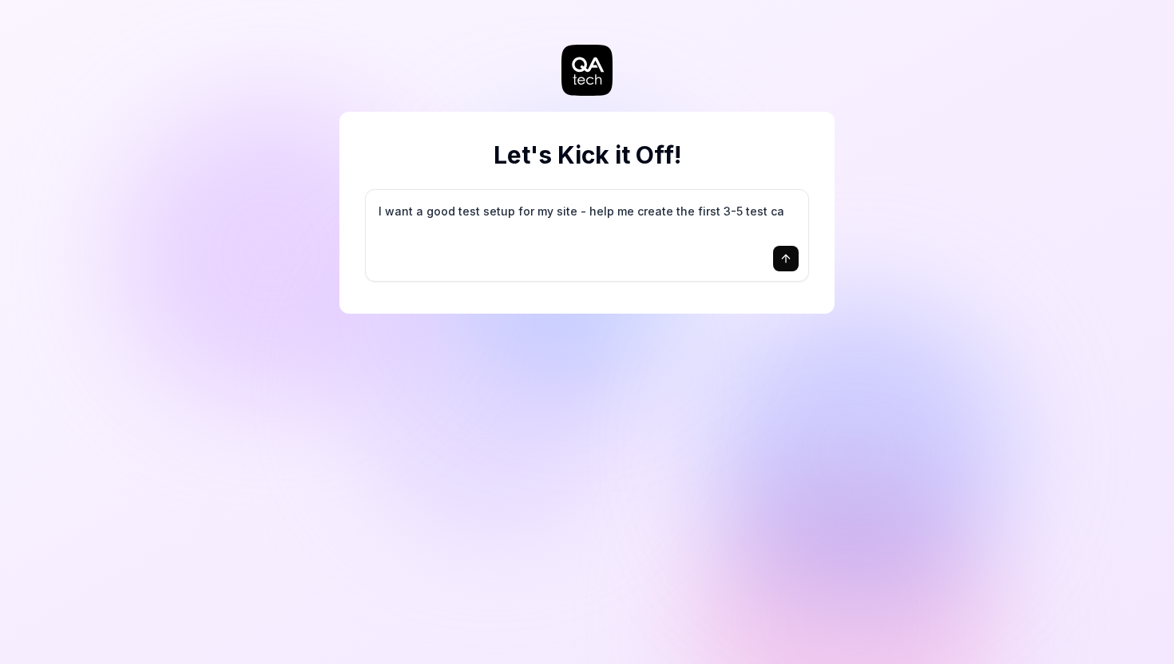
type textarea "*"
type textarea "I want a good test setup for my site - help me create the first 3-5 test cas"
type textarea "*"
type textarea "I want a good test setup for my site - help me create the first 3-5 test case"
type textarea "*"
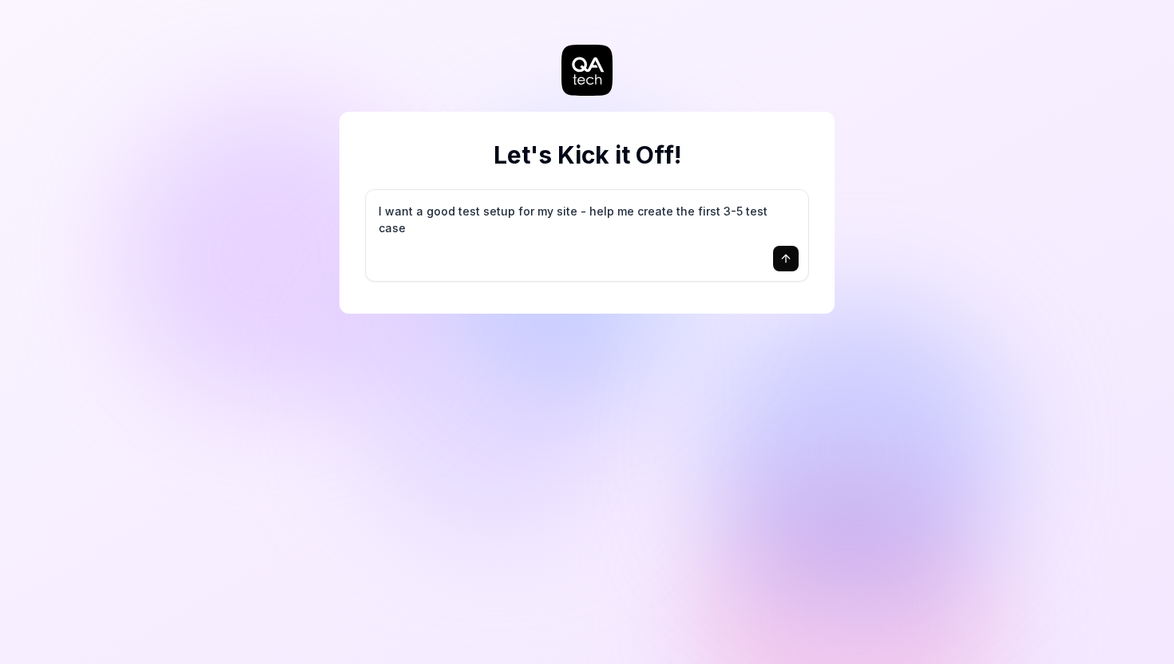
type textarea "I want a good test setup for my site - help me create the first 3-5 test cases"
click at [713, 244] on div "I want a good test setup for my site - help me create the first 3-5 test cases" at bounding box center [587, 235] width 442 height 91
click at [782, 271] on button "submit" at bounding box center [786, 259] width 26 height 26
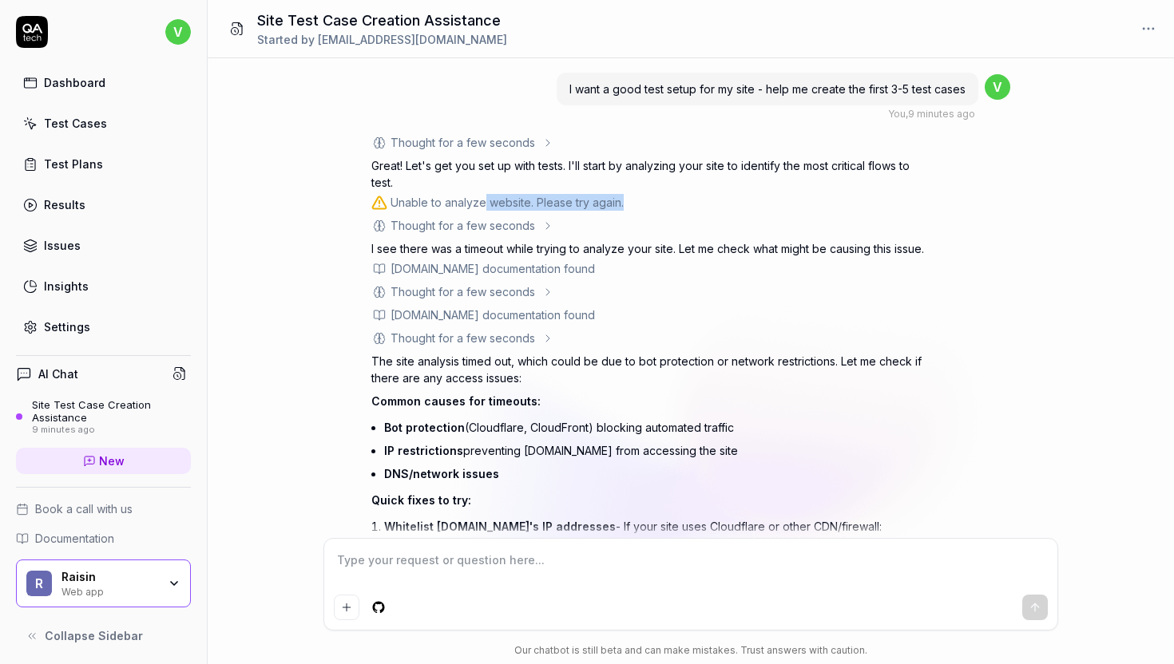
drag, startPoint x: 485, startPoint y: 196, endPoint x: 727, endPoint y: 200, distance: 241.9
click at [727, 200] on div "Unable to analyze website. Please try again." at bounding box center [650, 202] width 559 height 17
click at [253, 160] on div "I want a good test setup for my site - help me create the first 3-5 test cases …" at bounding box center [691, 298] width 966 height 480
click at [42, 35] on icon at bounding box center [32, 32] width 32 height 32
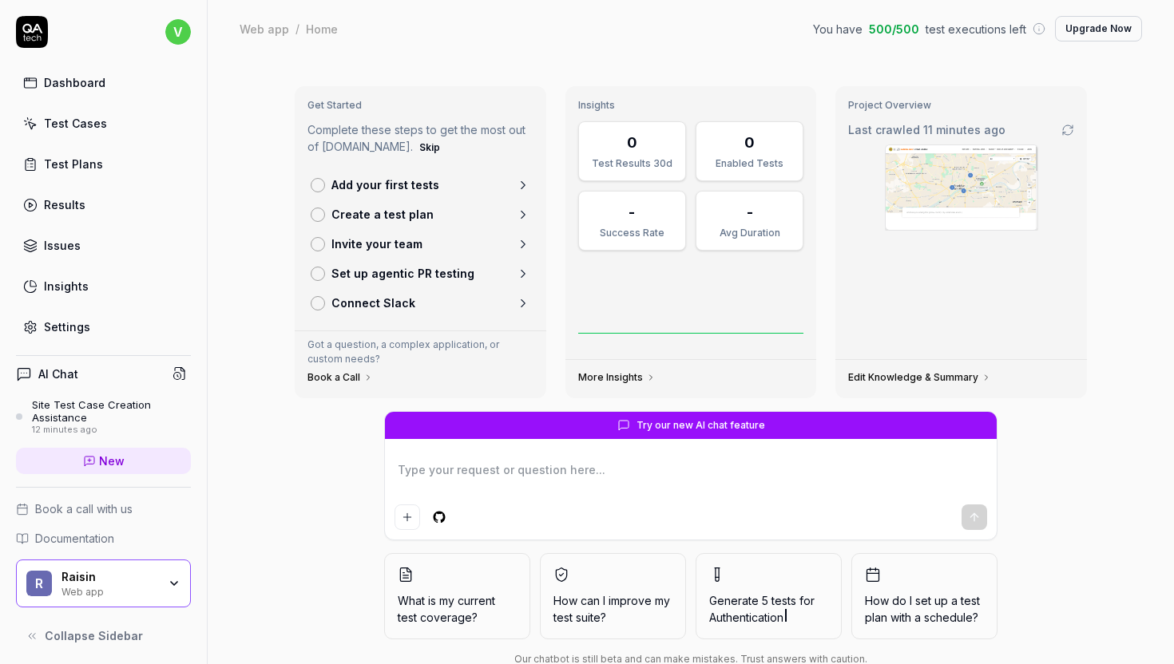
click at [57, 94] on link "Dashboard" at bounding box center [103, 82] width 175 height 31
click at [122, 119] on link "Test Cases" at bounding box center [103, 123] width 175 height 31
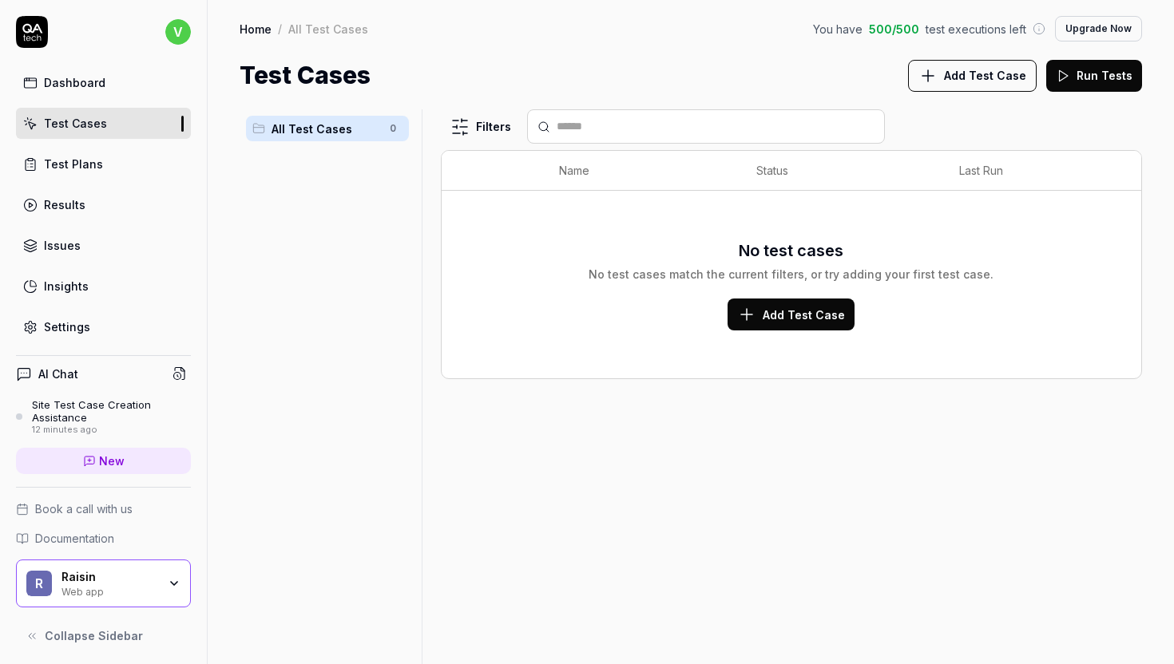
click at [93, 149] on link "Test Plans" at bounding box center [103, 164] width 175 height 31
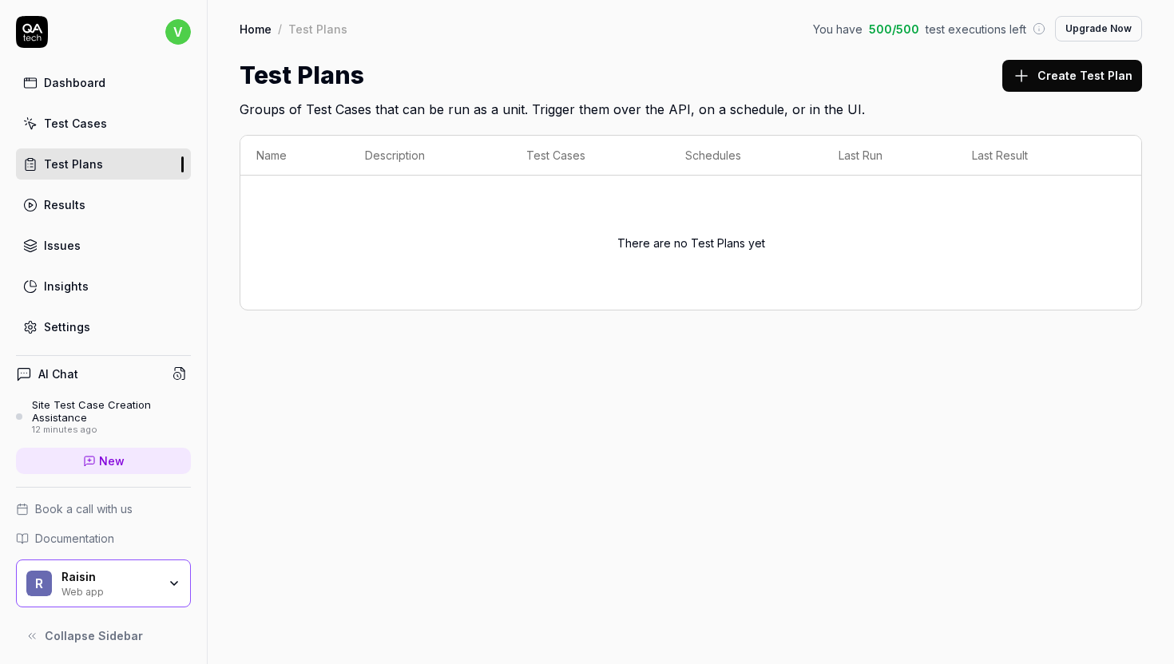
click at [99, 104] on div "Dashboard Test Cases Test Plans Results Issues Insights Settings" at bounding box center [103, 204] width 175 height 275
click at [86, 80] on div "Dashboard" at bounding box center [74, 82] width 61 height 17
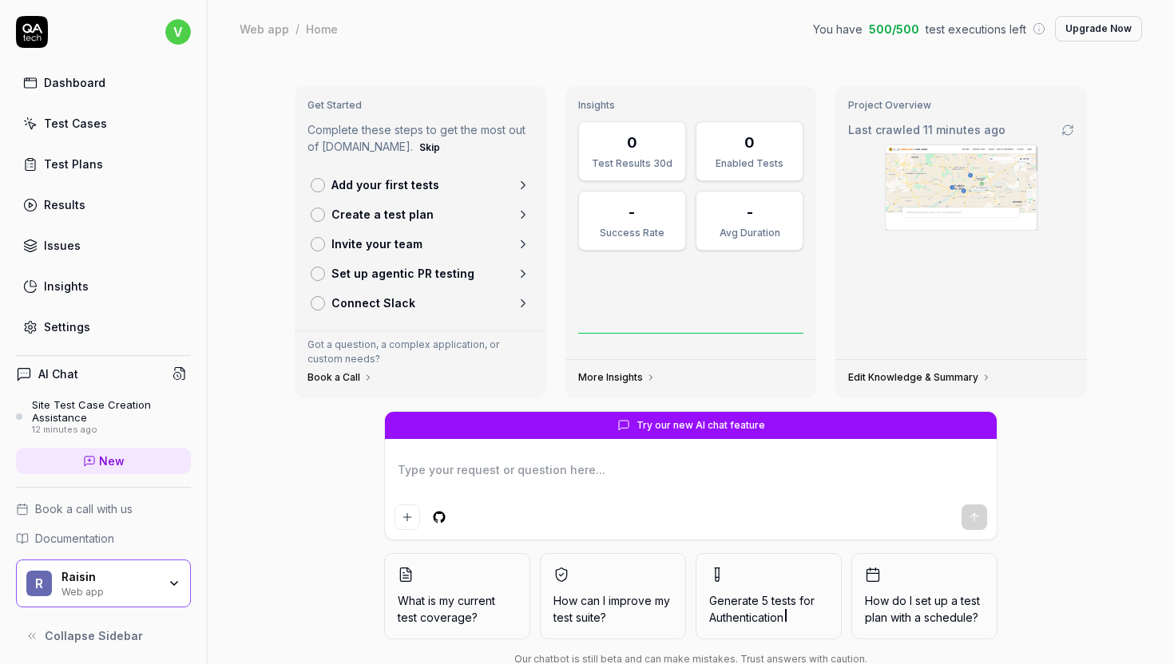
click at [465, 471] on textarea at bounding box center [690, 478] width 592 height 40
click at [93, 259] on link "Issues" at bounding box center [103, 245] width 175 height 31
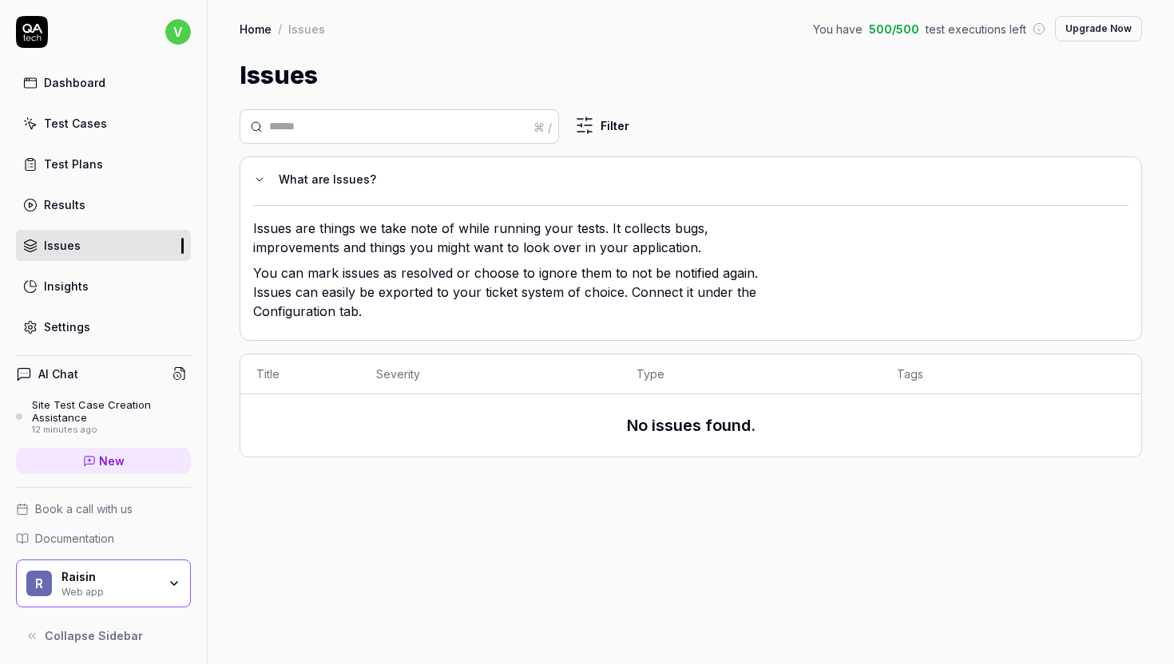
click at [60, 221] on div "Dashboard Test Cases Test Plans Results Issues Insights Settings" at bounding box center [103, 204] width 175 height 275
click at [63, 204] on div "Results" at bounding box center [65, 204] width 42 height 17
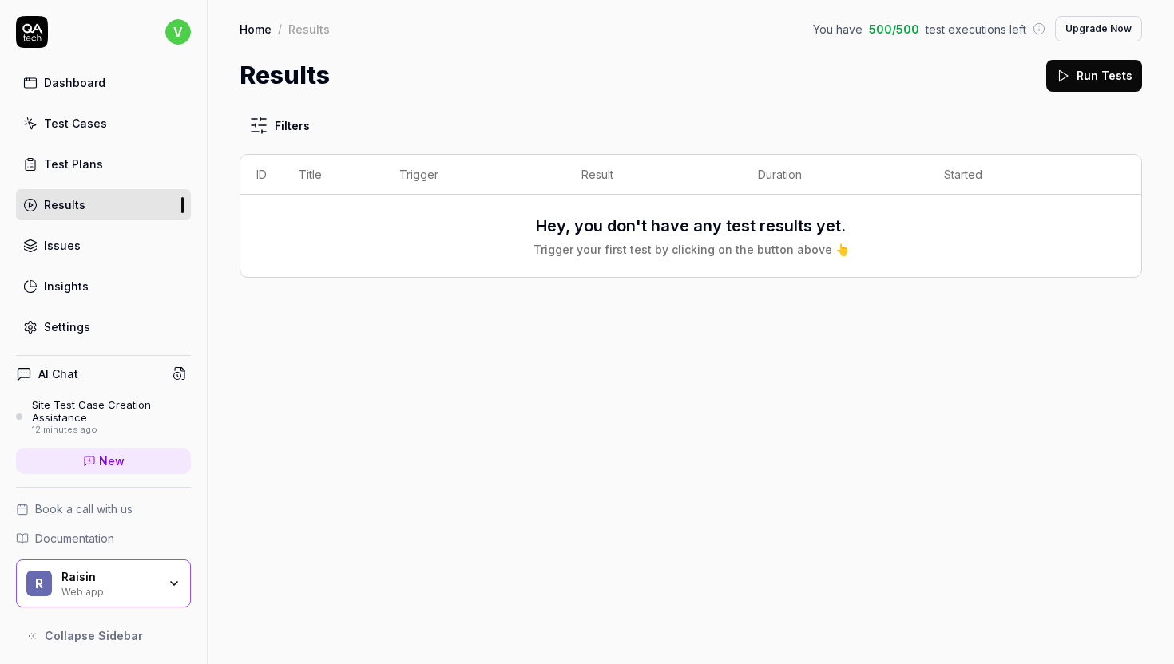
scroll to position [5, 0]
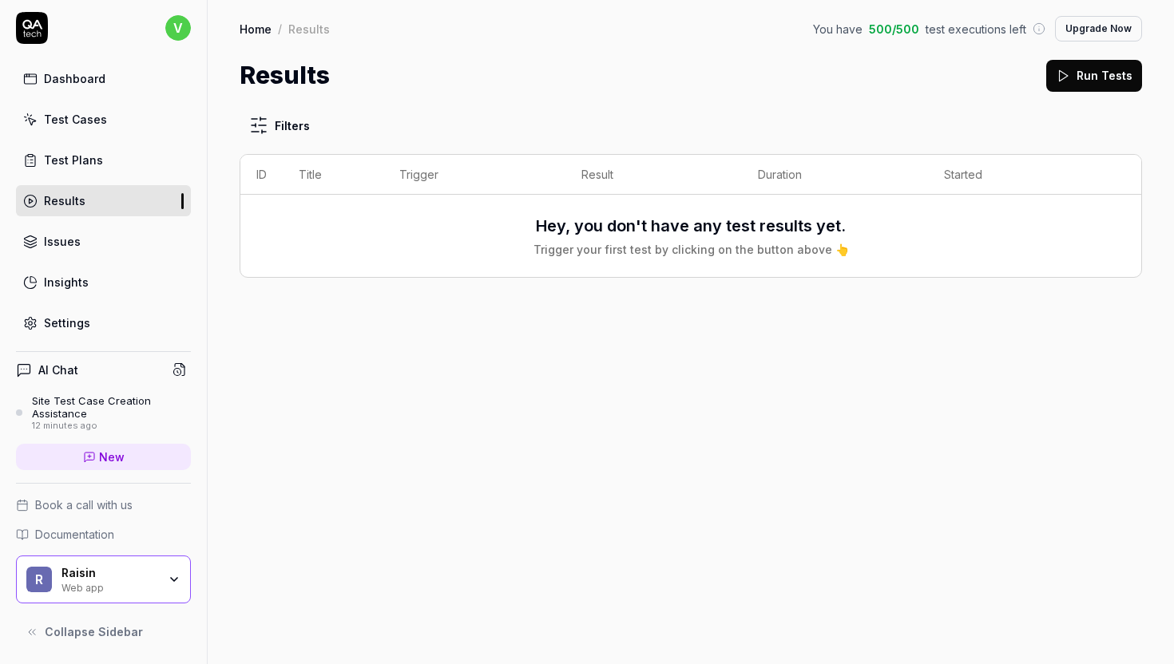
click at [1117, 68] on button "Run Tests" at bounding box center [1094, 76] width 96 height 32
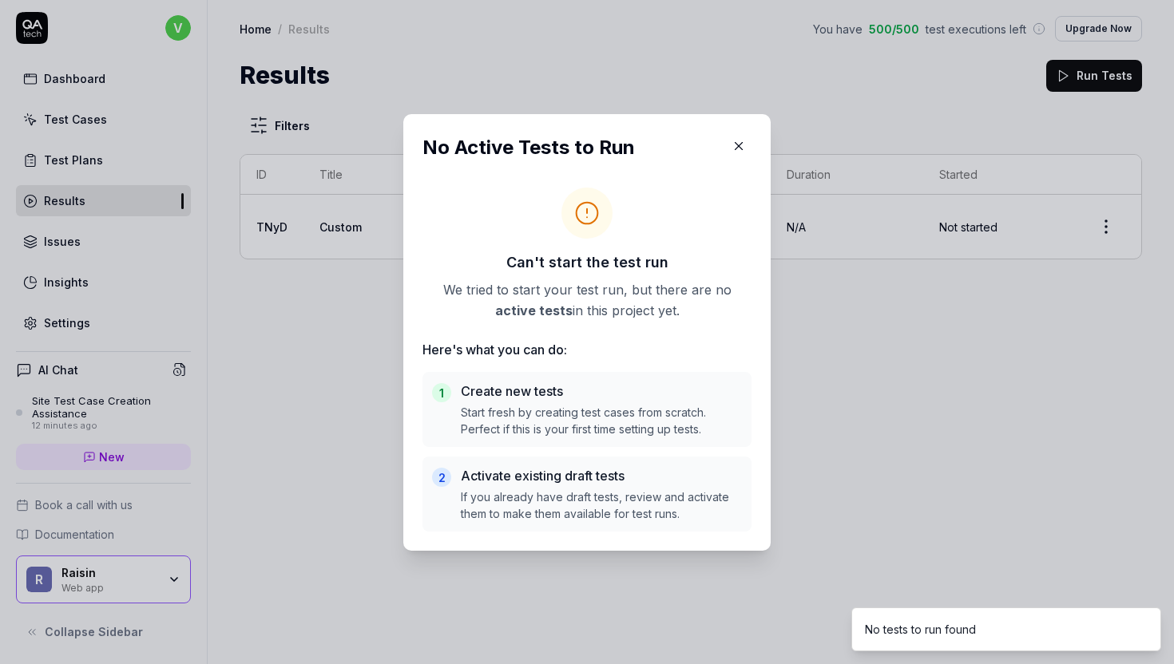
click at [647, 438] on div "1 Create new tests Start fresh by creating test cases from scratch. Perfect if …" at bounding box center [586, 409] width 329 height 75
click at [738, 139] on icon "button" at bounding box center [738, 146] width 14 height 14
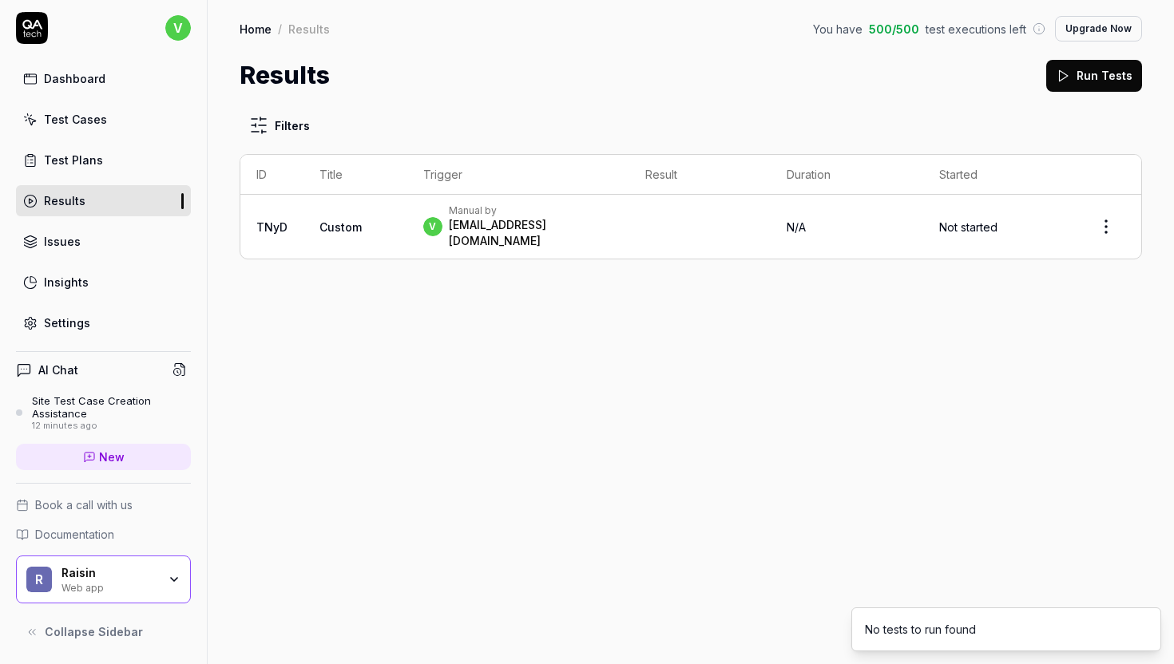
click at [133, 112] on link "Test Cases" at bounding box center [103, 119] width 175 height 31
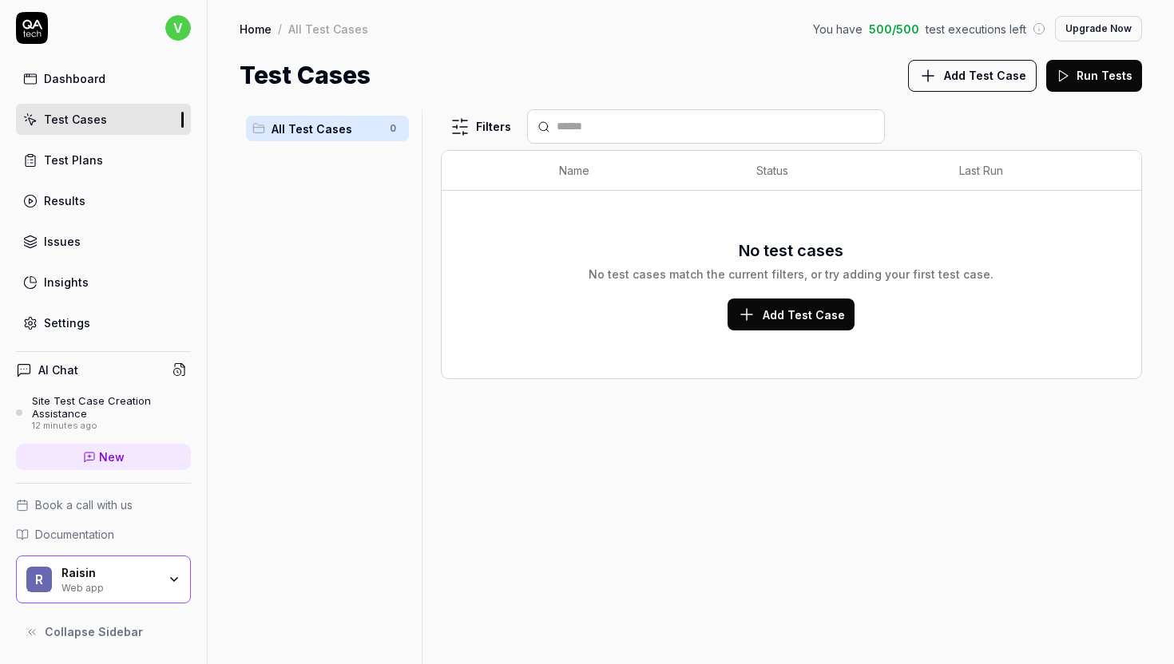
click at [79, 85] on div "Dashboard" at bounding box center [74, 78] width 61 height 17
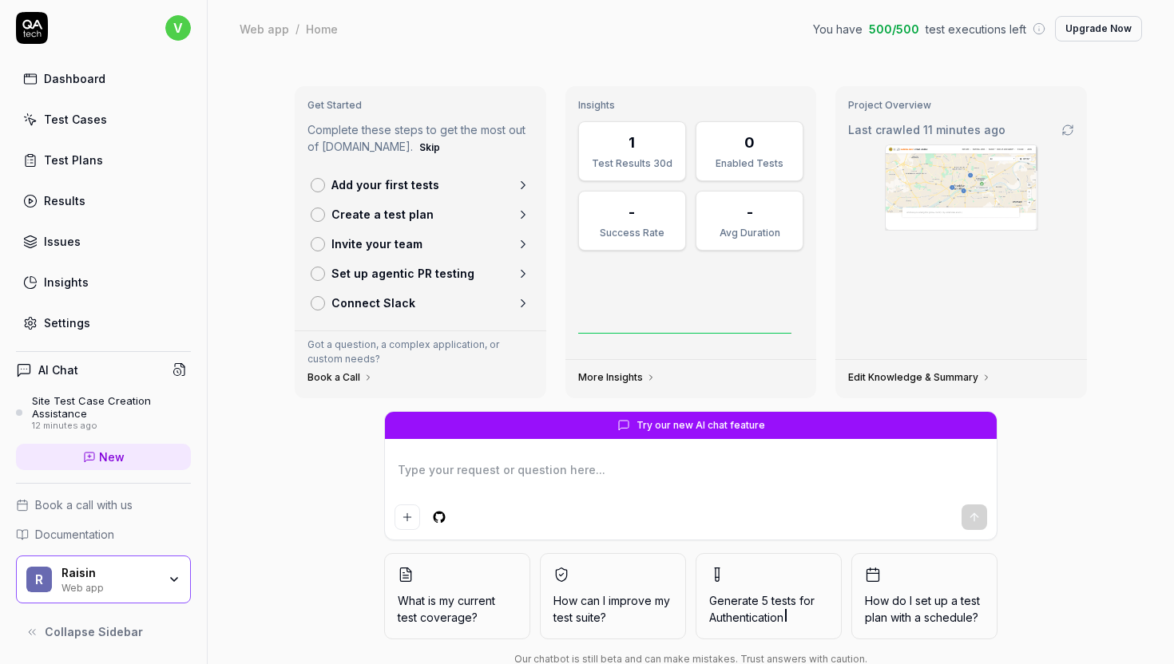
scroll to position [41, 0]
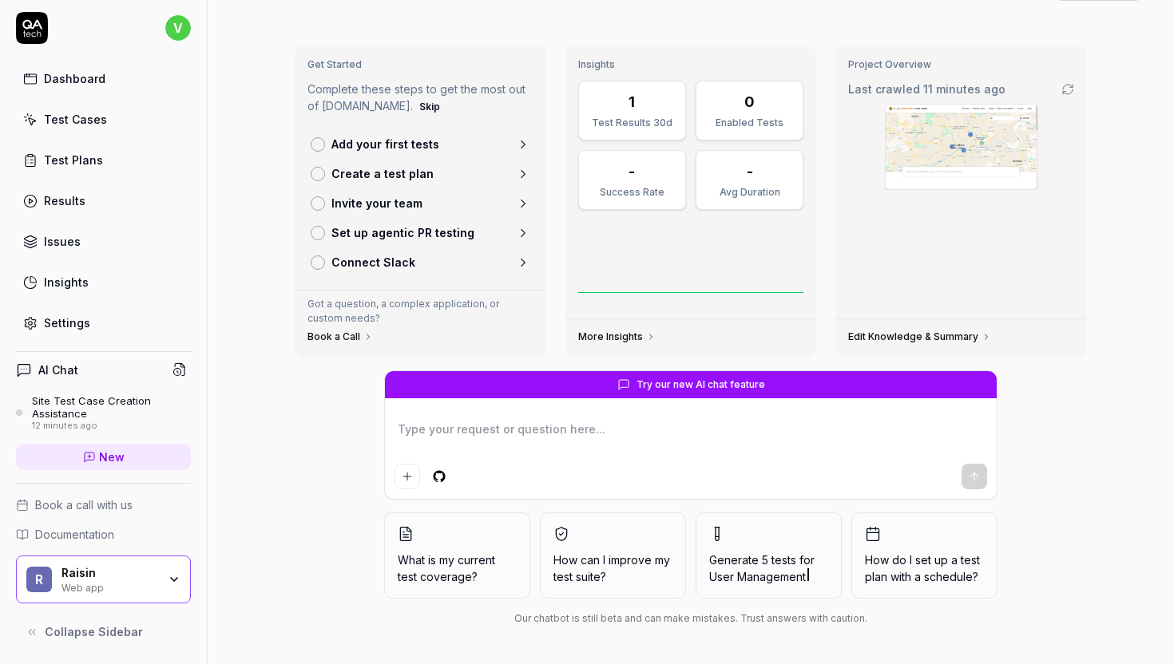
click at [72, 274] on div "Insights" at bounding box center [66, 282] width 45 height 17
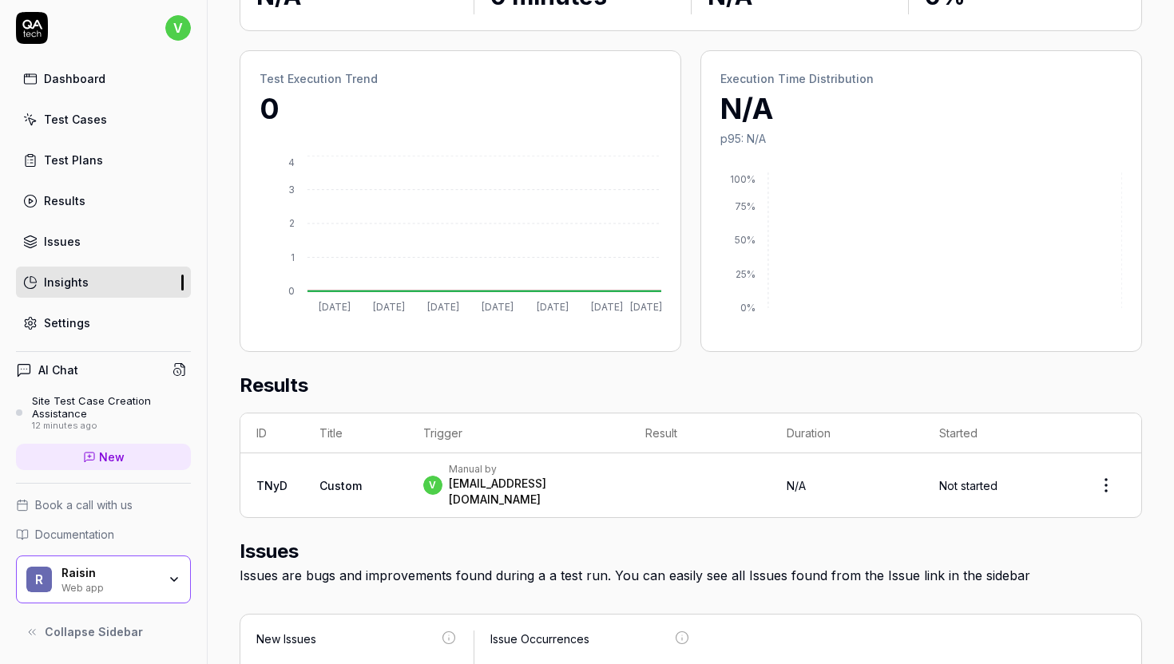
scroll to position [27, 0]
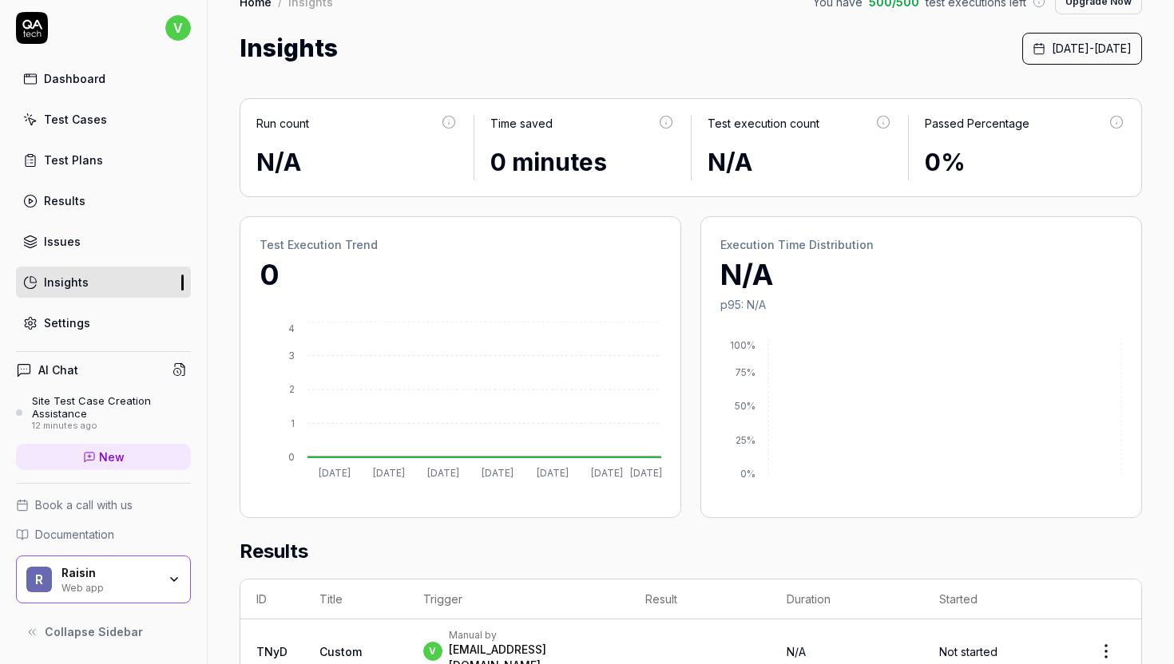
click at [110, 228] on link "Issues" at bounding box center [103, 241] width 175 height 31
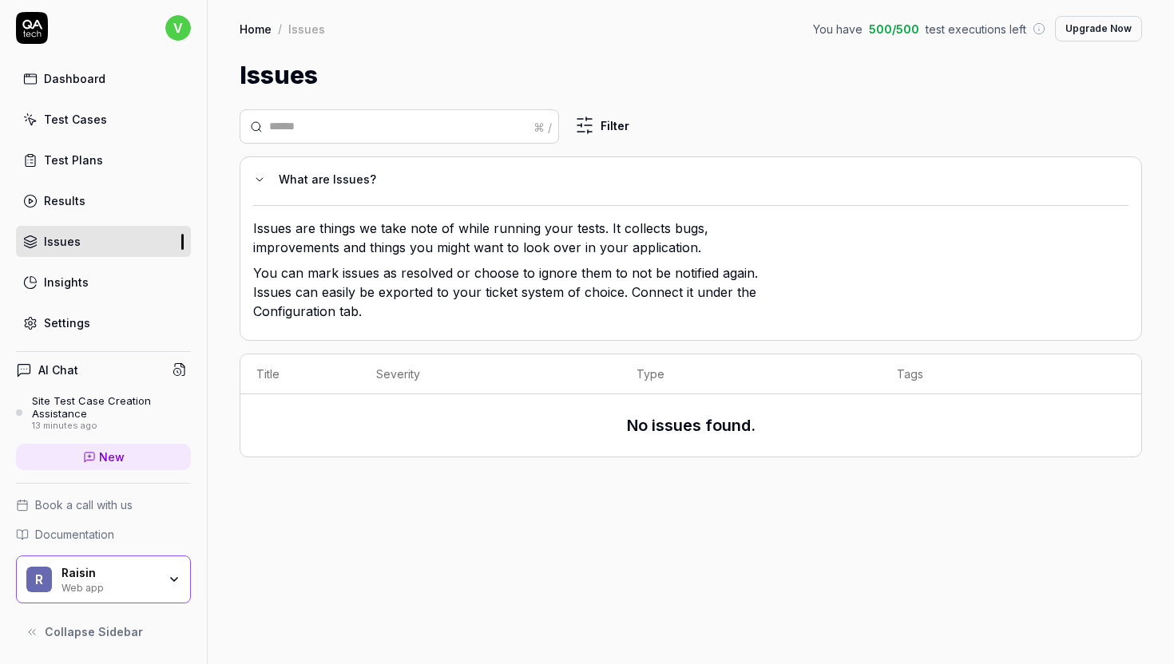
click at [125, 195] on link "Results" at bounding box center [103, 200] width 175 height 31
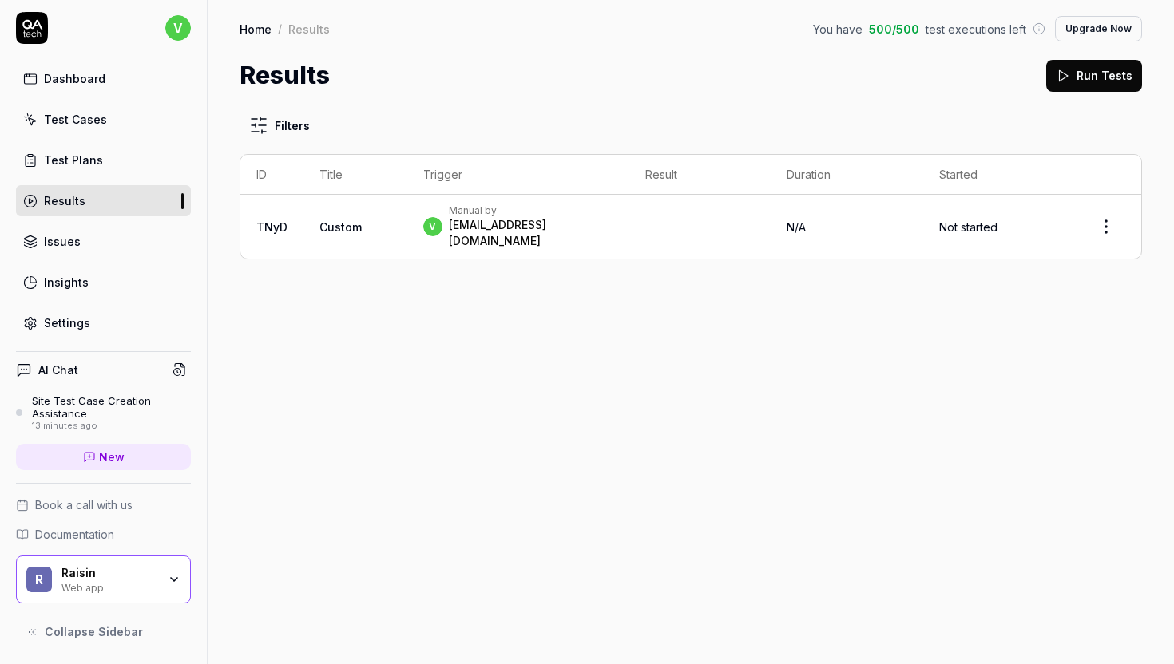
click at [822, 207] on td "N/A" at bounding box center [846, 227] width 152 height 64
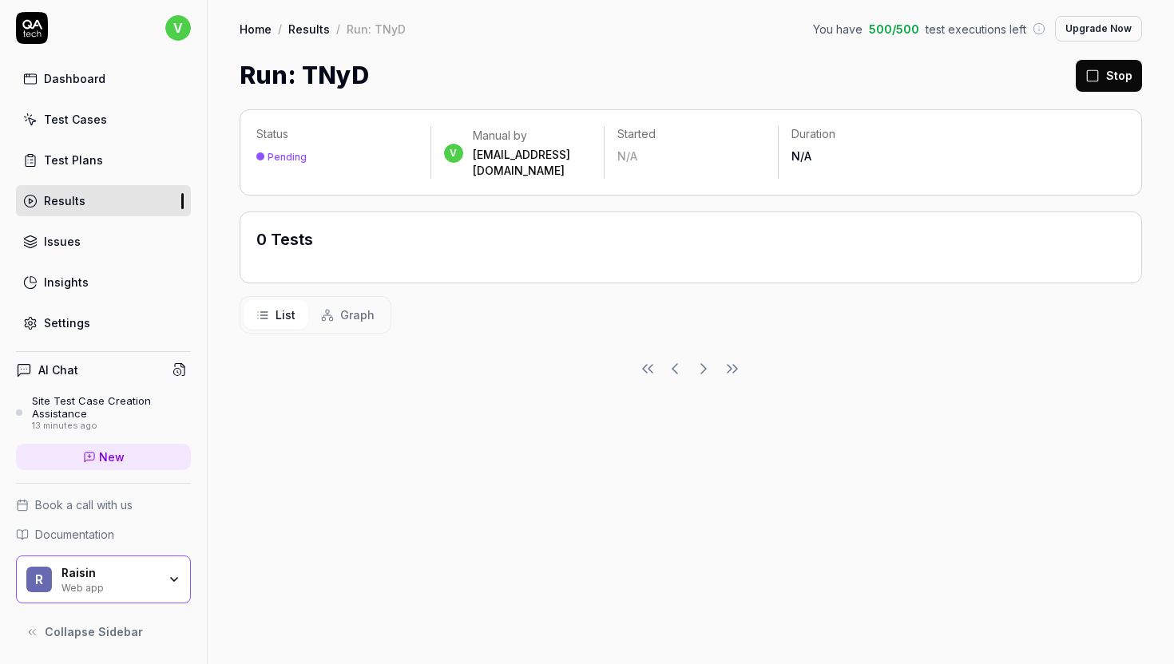
click at [150, 145] on link "Test Plans" at bounding box center [103, 160] width 175 height 31
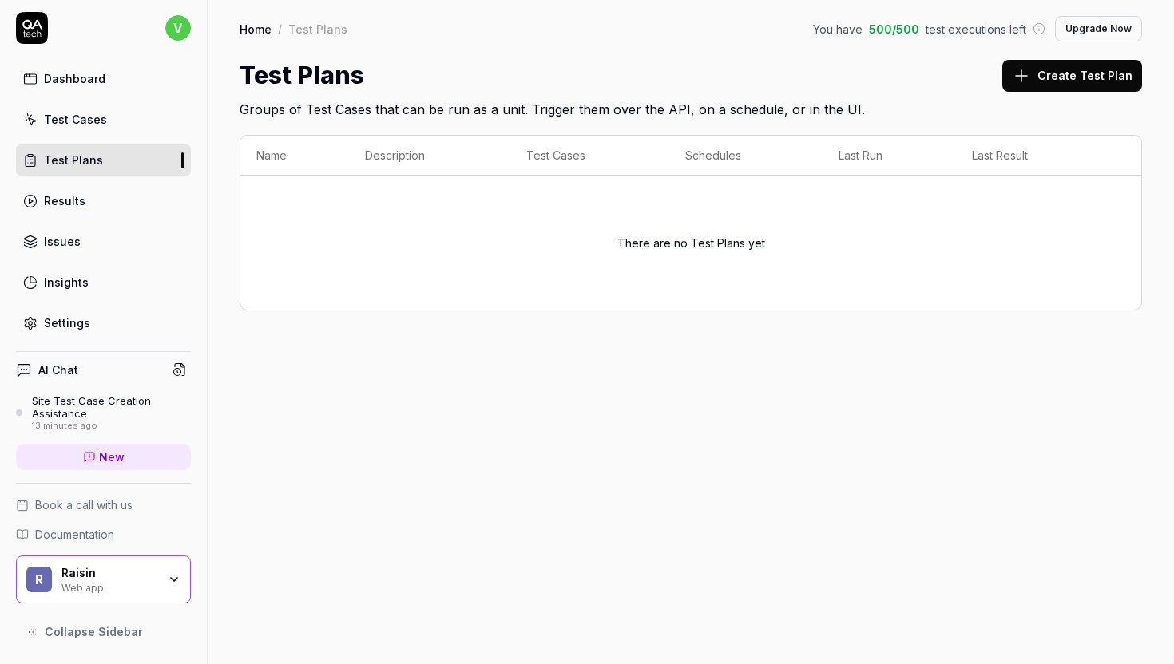
click at [116, 137] on div "Dashboard Test Cases Test Plans Results Issues Insights Settings" at bounding box center [103, 200] width 175 height 275
click at [107, 128] on link "Test Cases" at bounding box center [103, 119] width 175 height 31
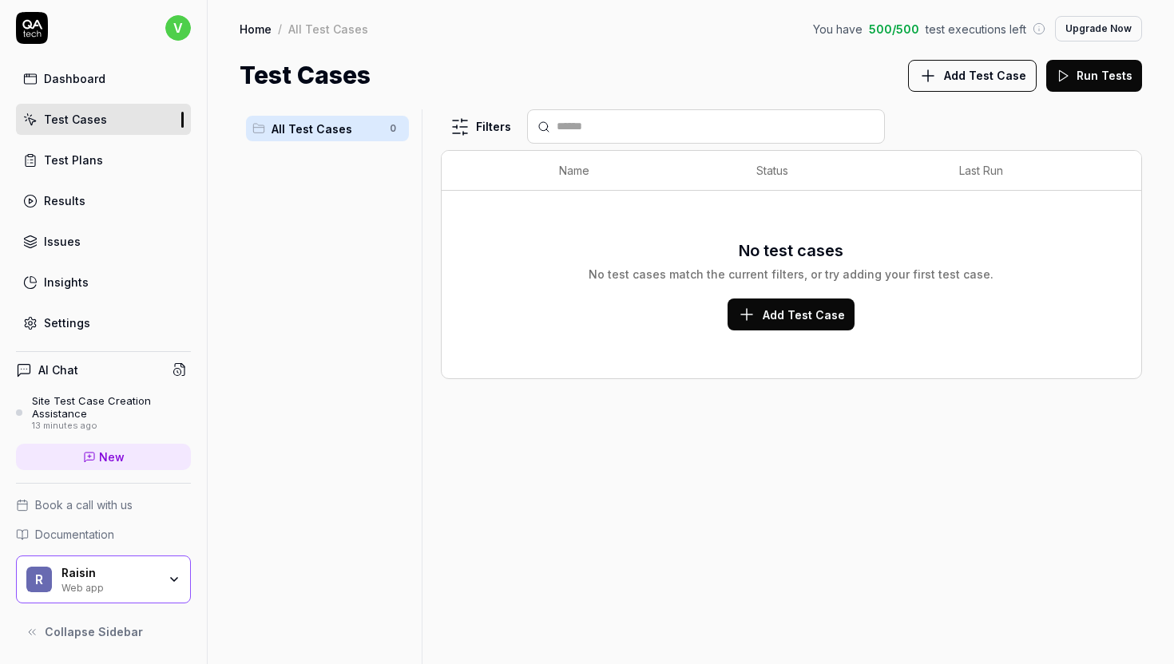
click at [75, 85] on div "Dashboard" at bounding box center [74, 78] width 61 height 17
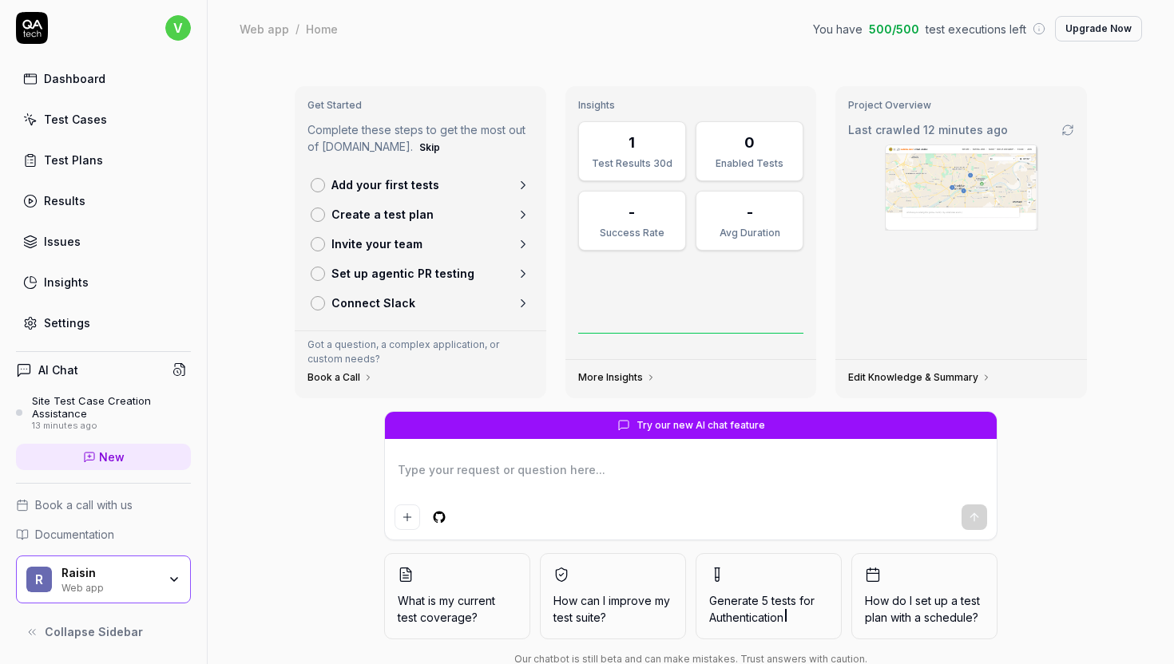
scroll to position [41, 0]
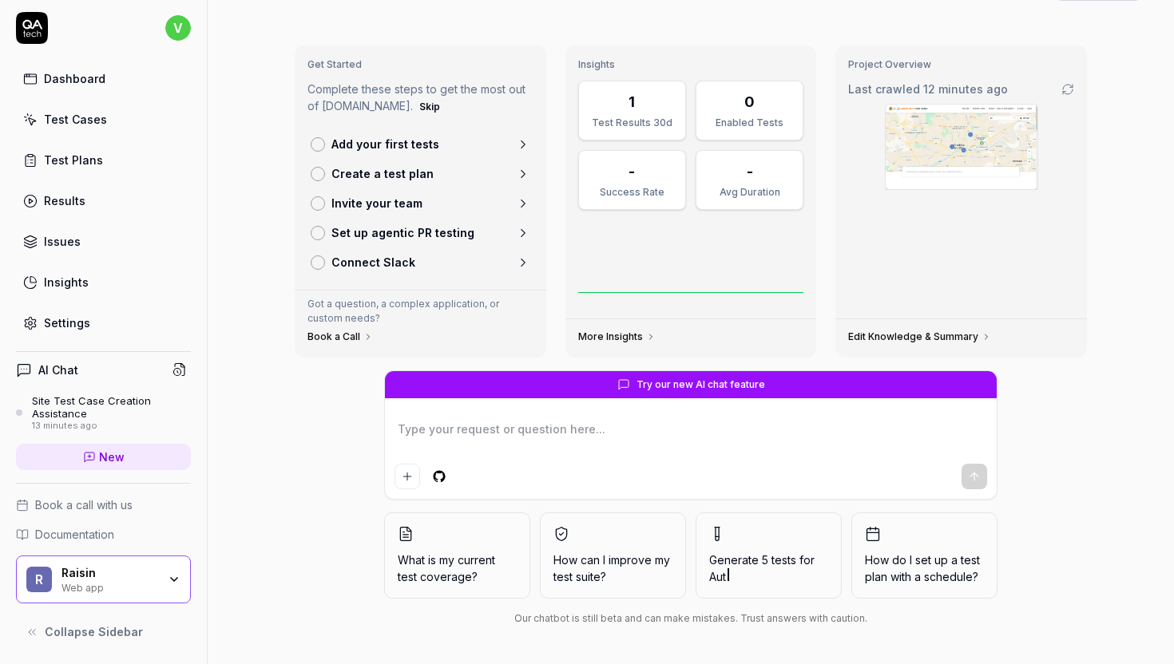
click at [132, 562] on div "R Raisin Web app" at bounding box center [103, 580] width 175 height 48
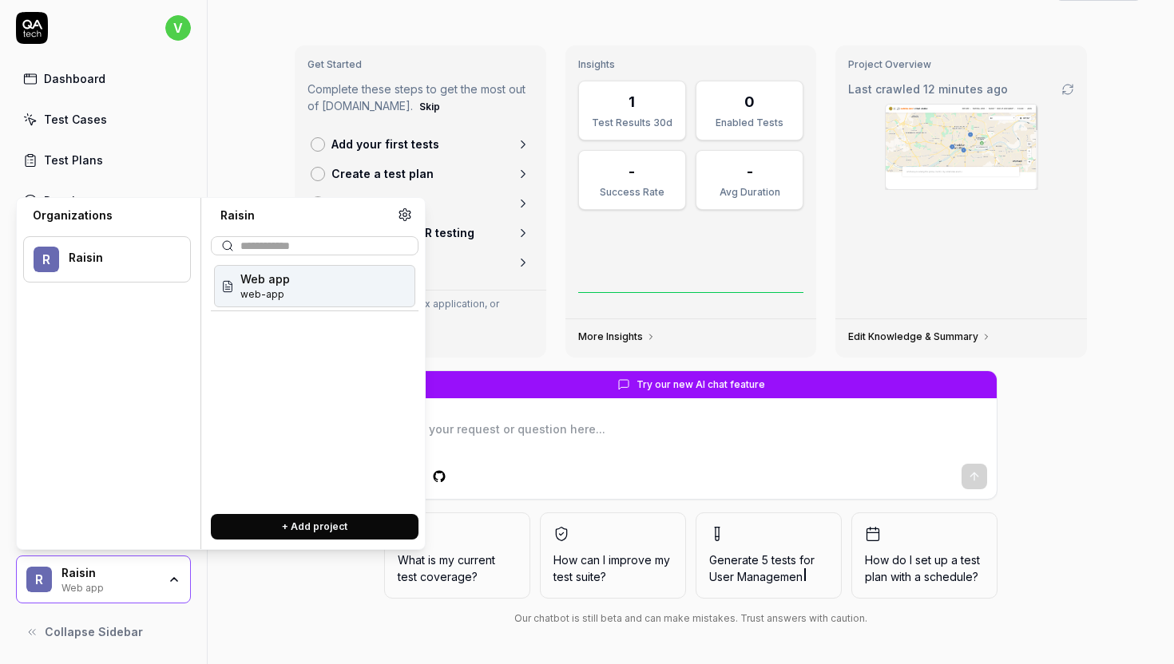
click at [283, 290] on span "web-app" at bounding box center [265, 294] width 50 height 14
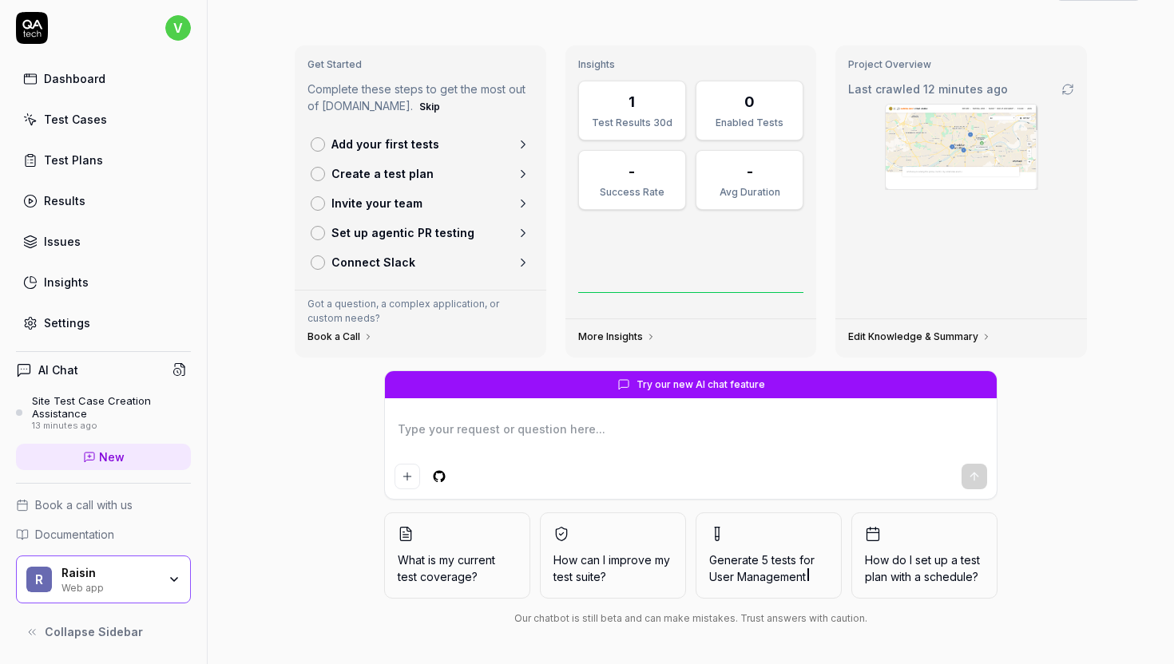
scroll to position [0, 0]
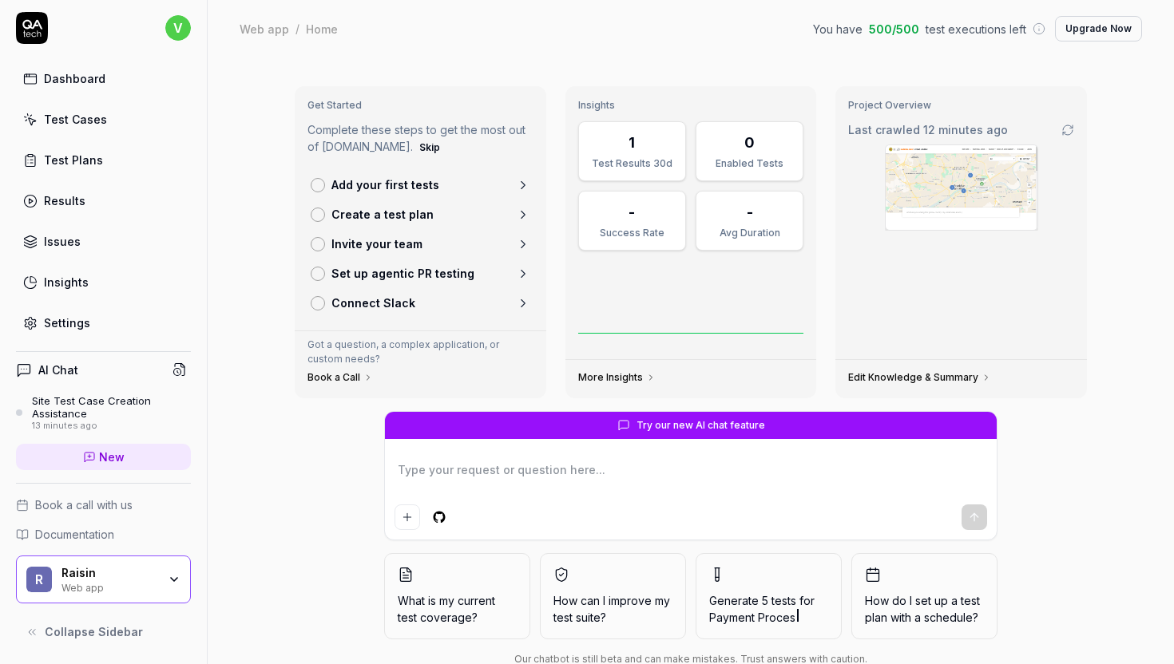
click at [632, 152] on div "1" at bounding box center [631, 143] width 6 height 22
click at [671, 147] on div "1" at bounding box center [631, 143] width 87 height 22
click at [729, 141] on div "0" at bounding box center [749, 143] width 87 height 22
click at [659, 149] on div "1" at bounding box center [631, 143] width 87 height 22
click at [973, 190] on img at bounding box center [961, 187] width 152 height 85
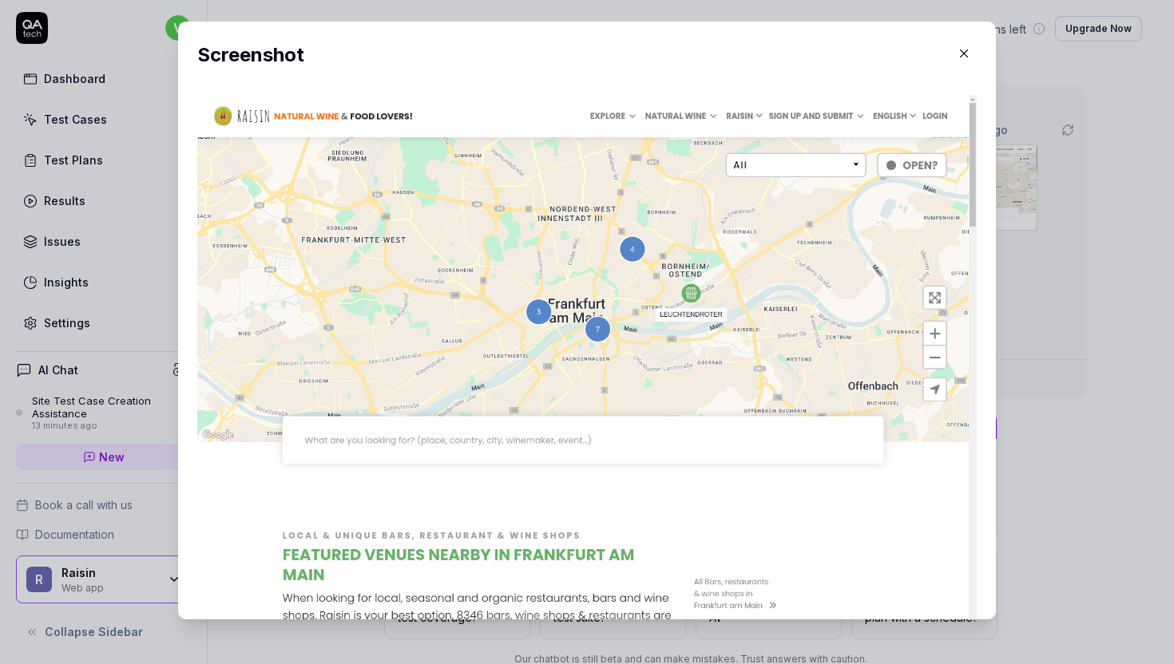
click at [965, 53] on icon "button" at bounding box center [963, 53] width 14 height 14
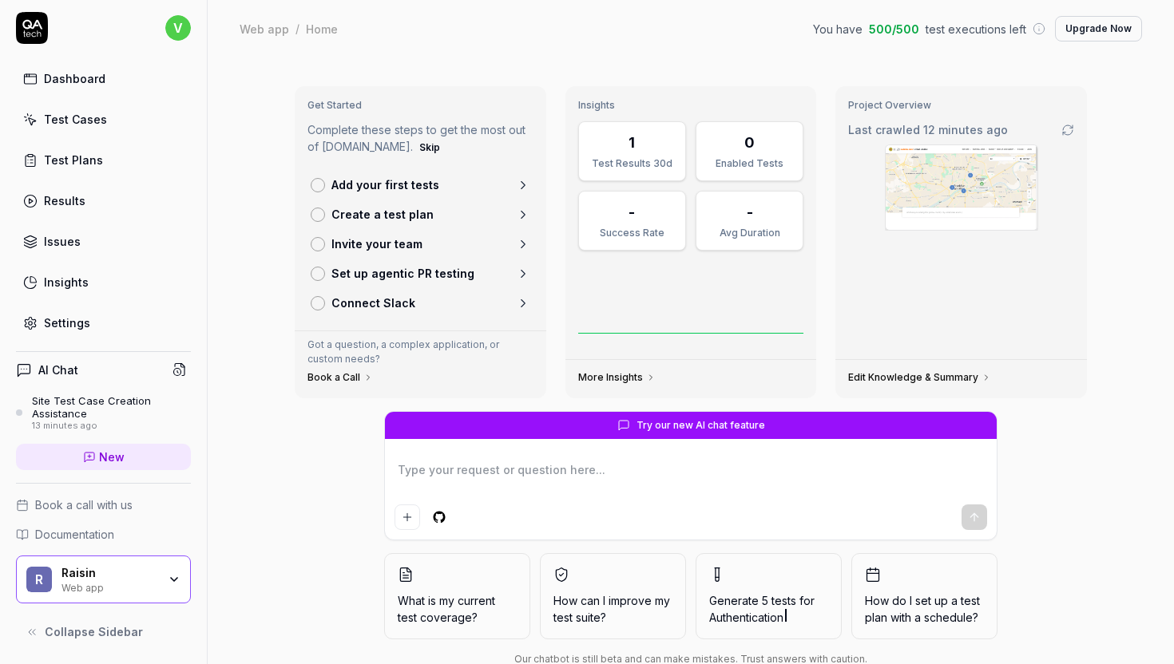
click at [91, 125] on div "Test Cases" at bounding box center [75, 119] width 63 height 17
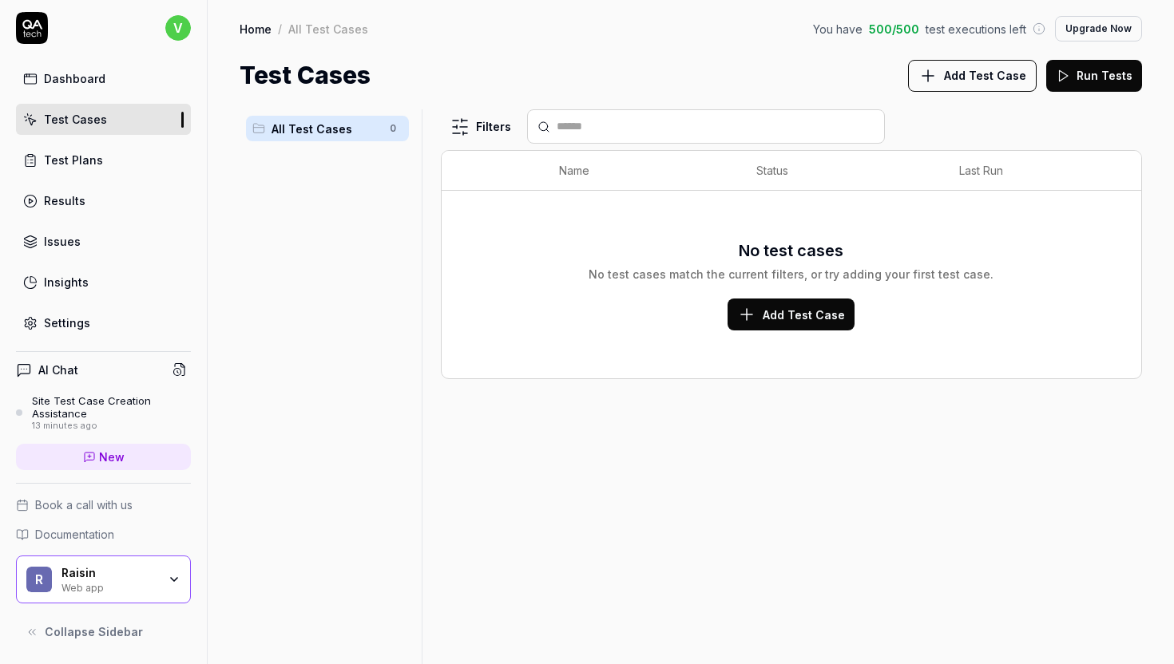
click at [104, 152] on link "Test Plans" at bounding box center [103, 160] width 175 height 31
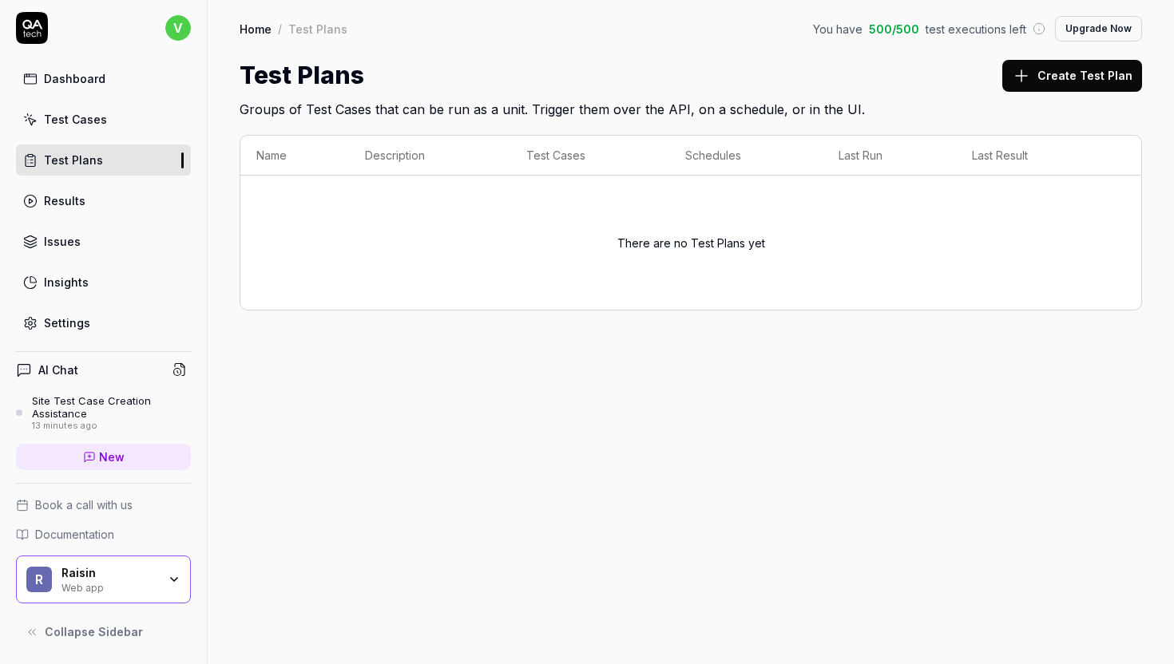
click at [54, 64] on link "Dashboard" at bounding box center [103, 78] width 175 height 31
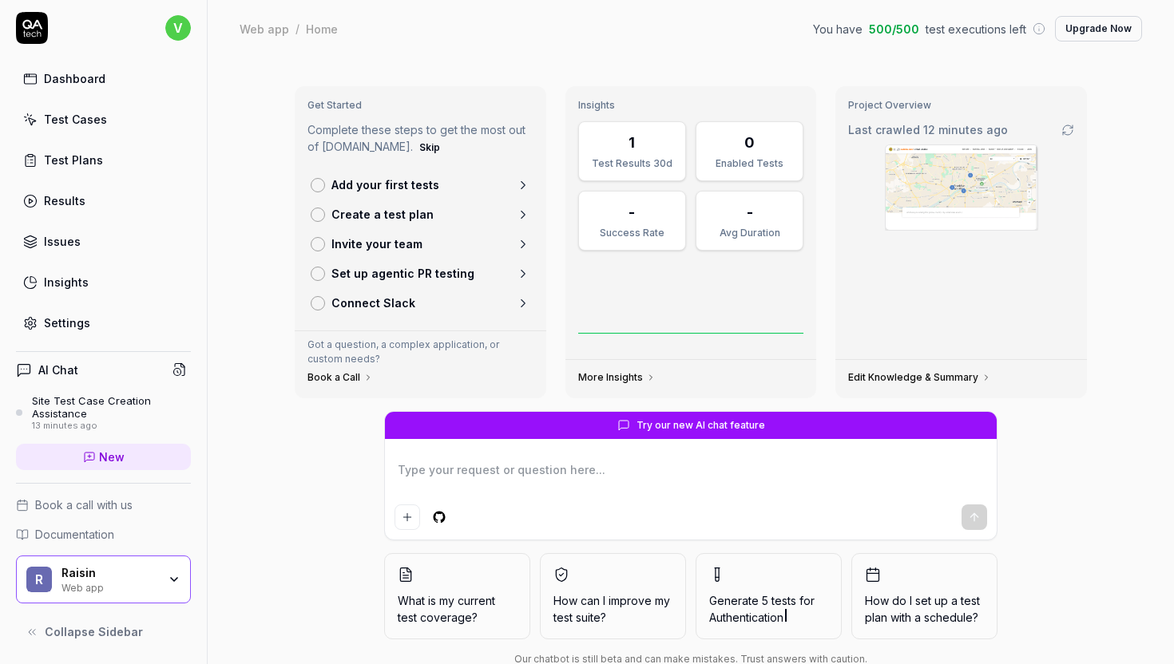
click at [105, 123] on link "Test Cases" at bounding box center [103, 119] width 175 height 31
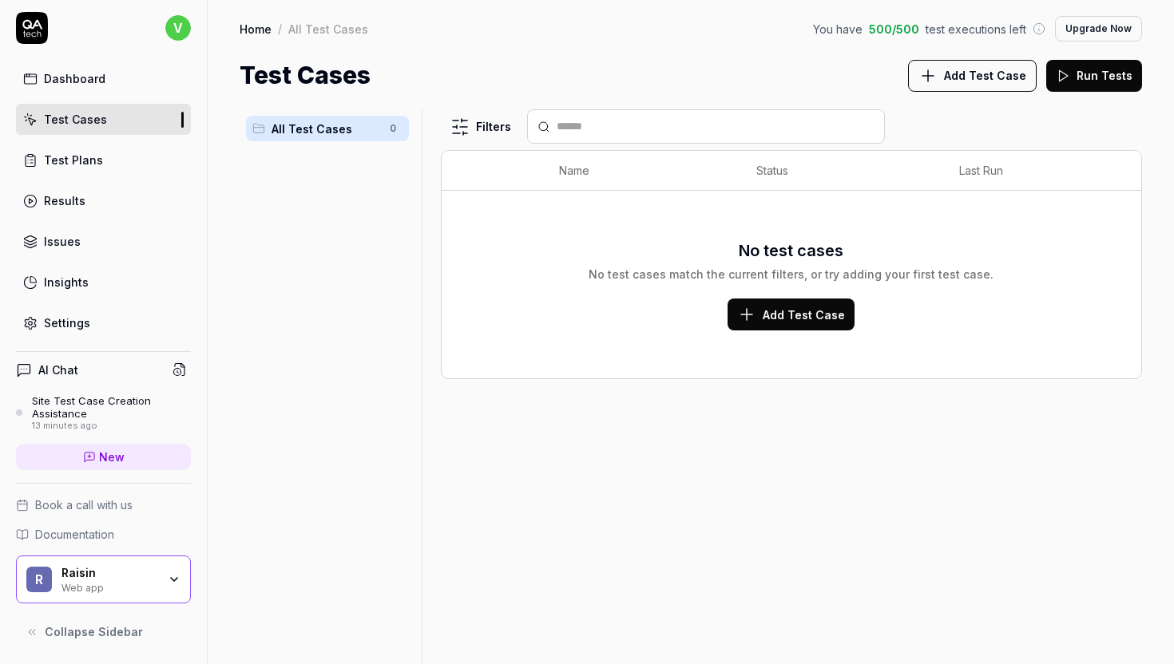
click at [96, 402] on div "Site Test Case Creation Assistance" at bounding box center [111, 407] width 159 height 26
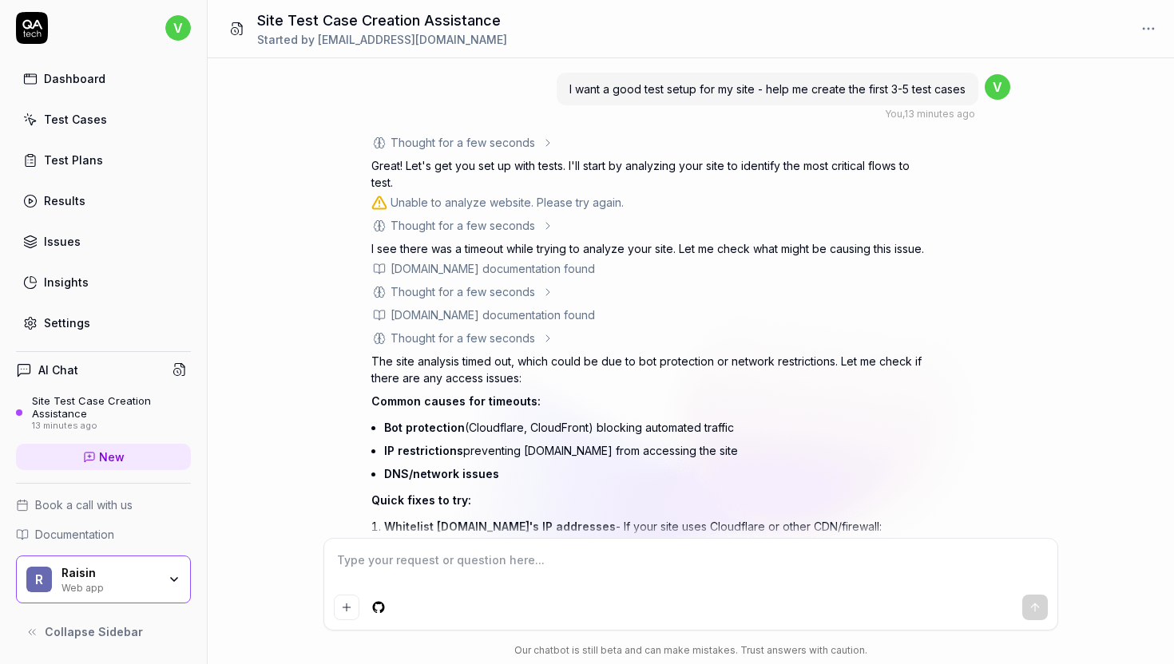
scroll to position [270, 0]
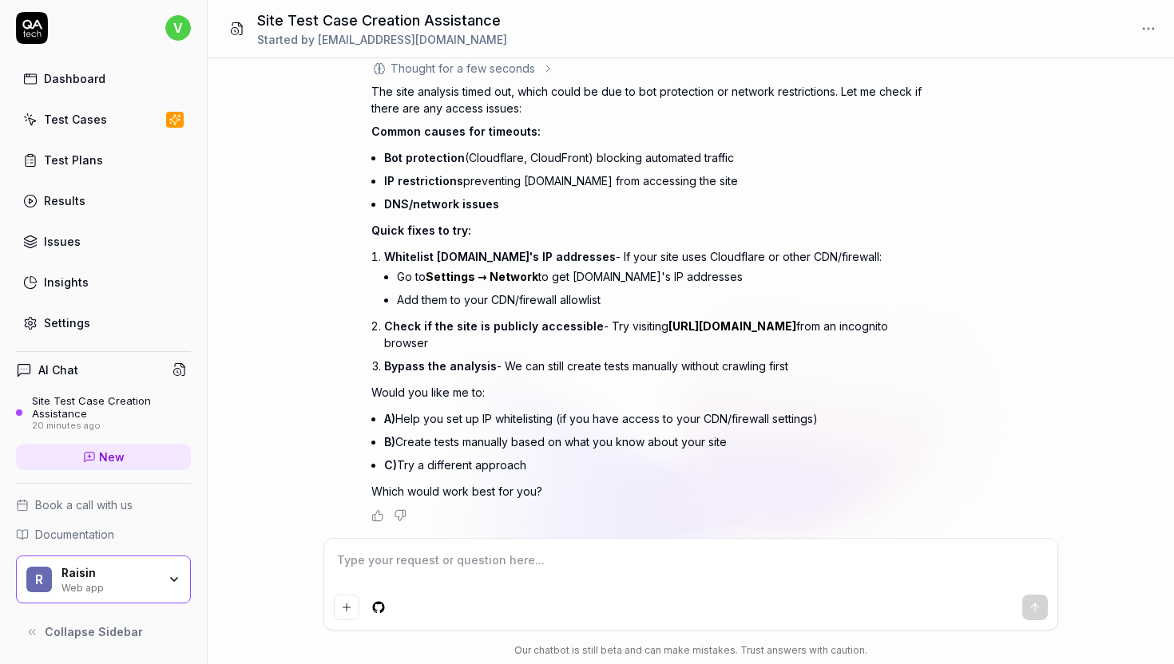
click at [113, 123] on link "Test Cases" at bounding box center [103, 119] width 175 height 31
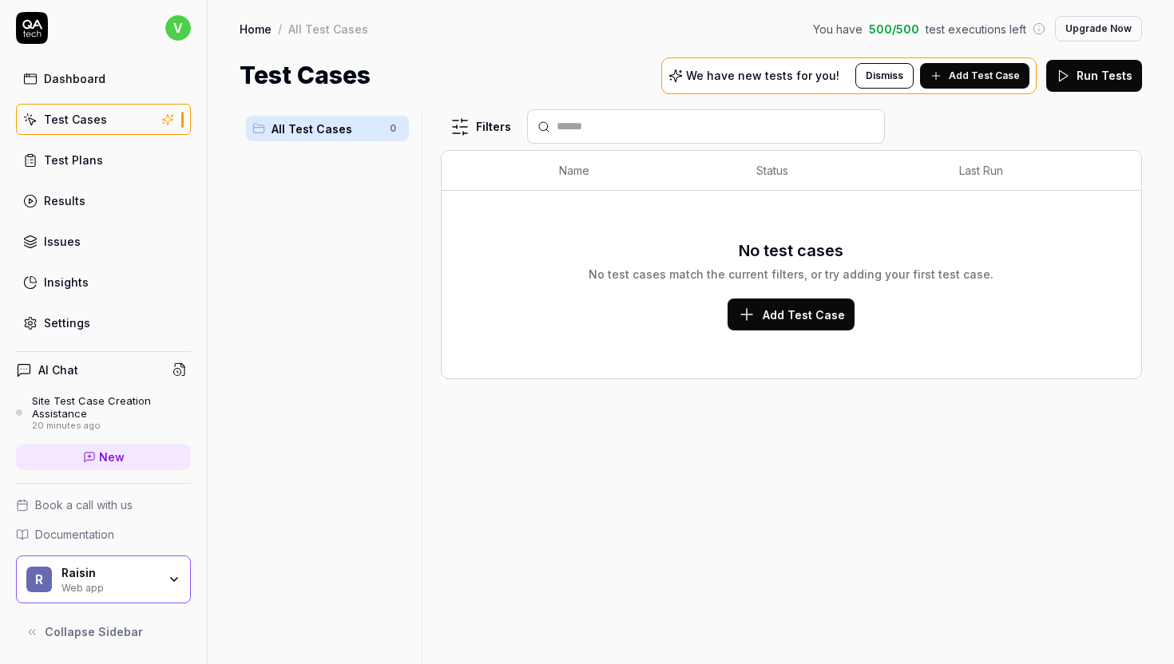
click at [80, 97] on div "Dashboard Test Cases Test Plans Results Issues Insights Settings" at bounding box center [103, 200] width 175 height 275
click at [80, 77] on div "Dashboard" at bounding box center [74, 78] width 61 height 17
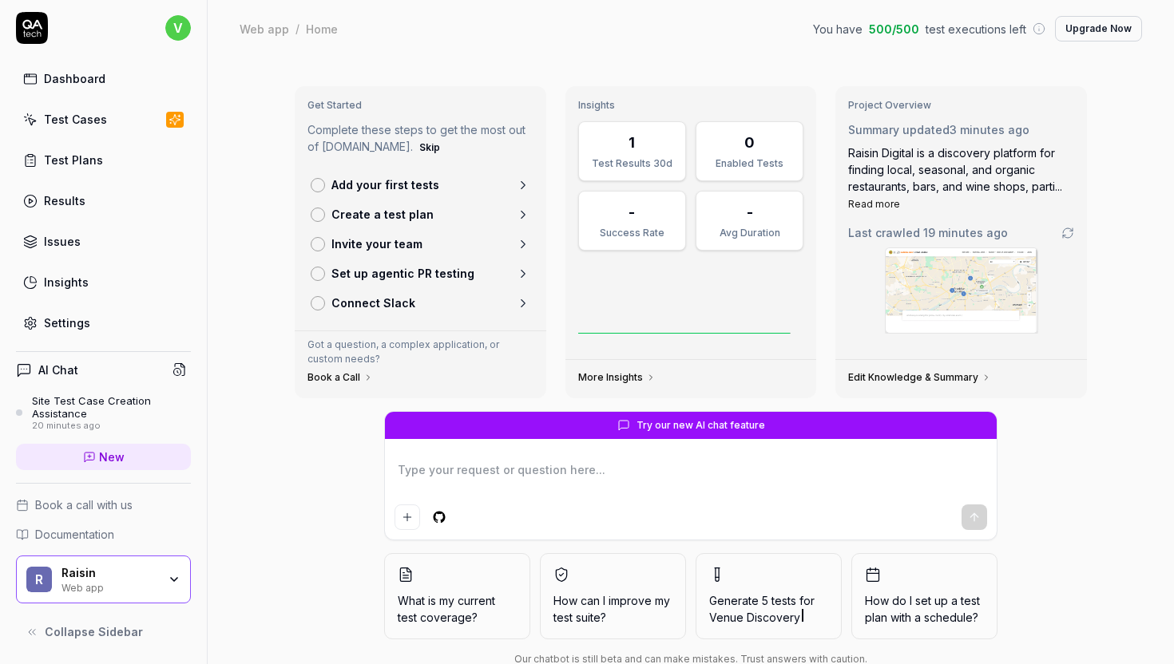
click at [640, 149] on div "1" at bounding box center [631, 143] width 87 height 22
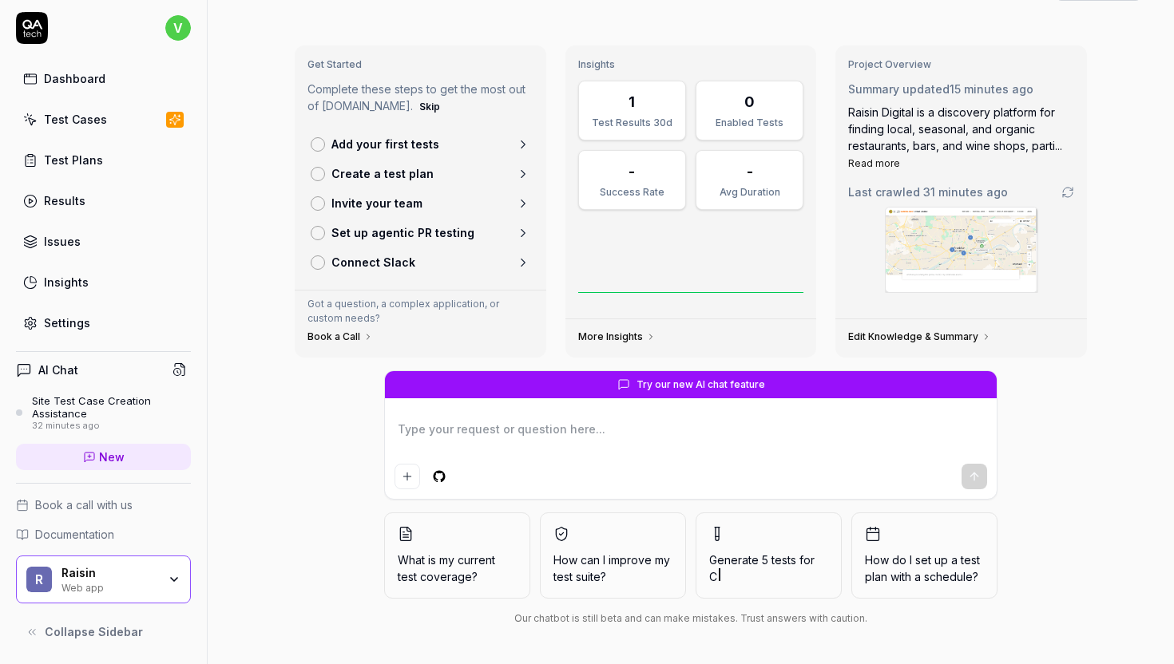
type textarea "*"
